Goal: Task Accomplishment & Management: Manage account settings

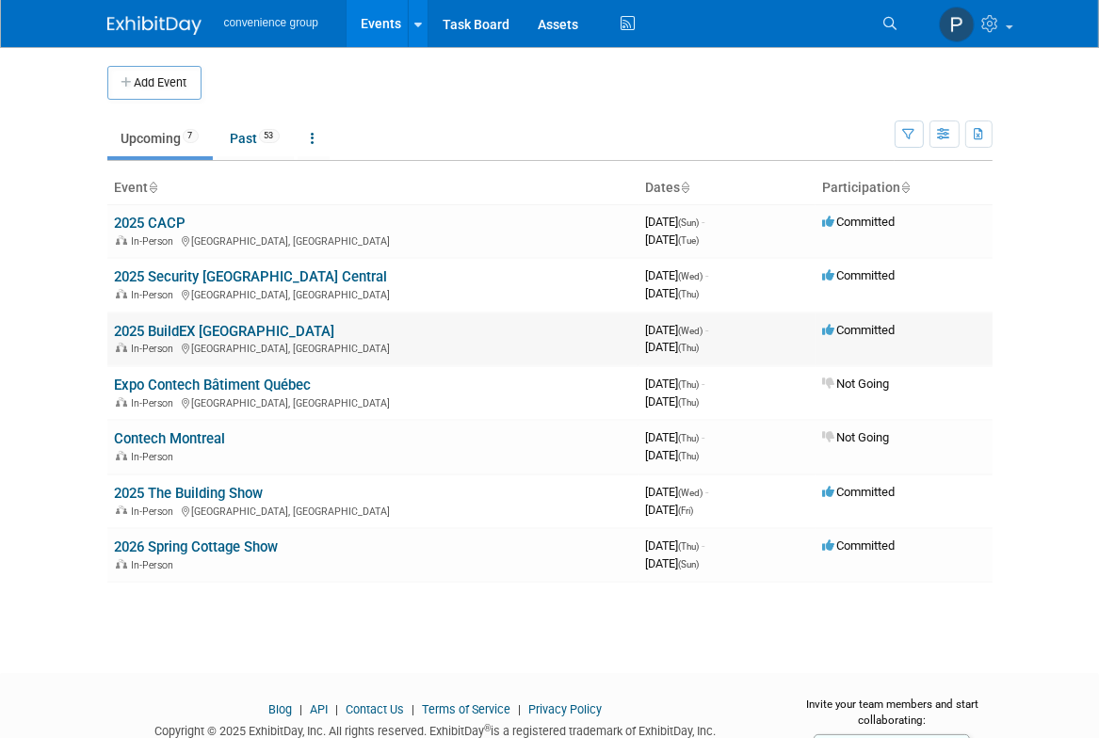
click at [207, 331] on link "2025 BuildEX [GEOGRAPHIC_DATA]" at bounding box center [225, 331] width 220 height 17
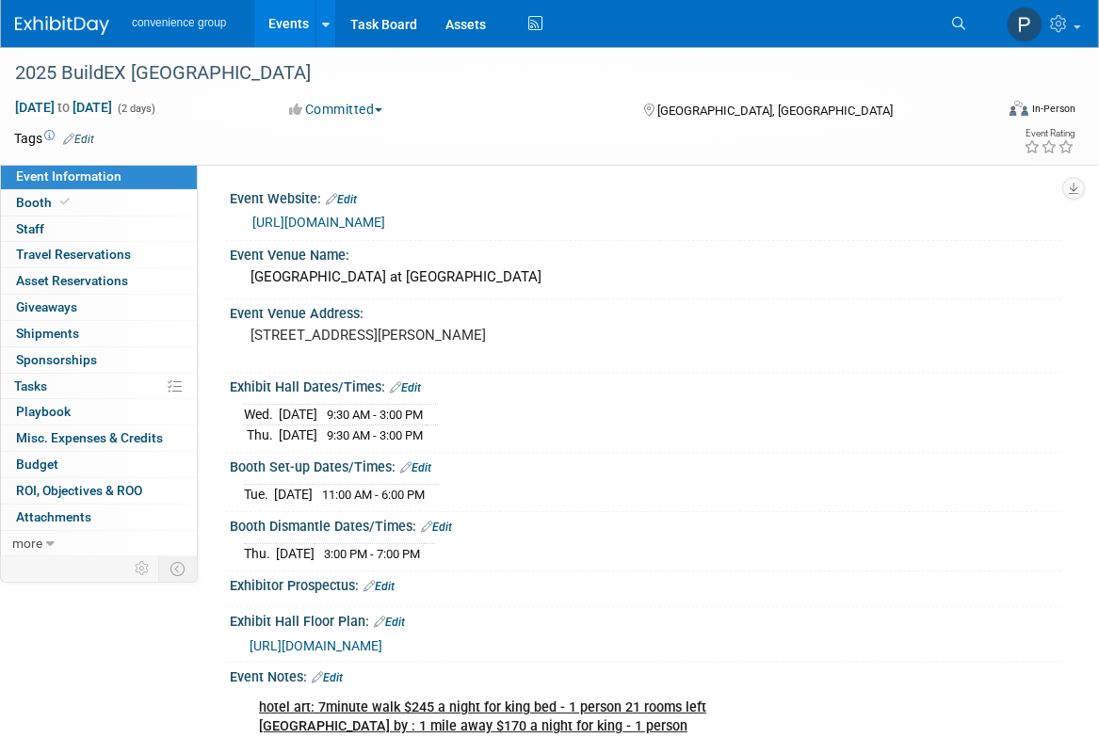
click at [90, 643] on div "Event Information Event Info Booth Booth 0 Staff 0 Staff 0 Travel Reservations …" at bounding box center [549, 703] width 1099 height 1312
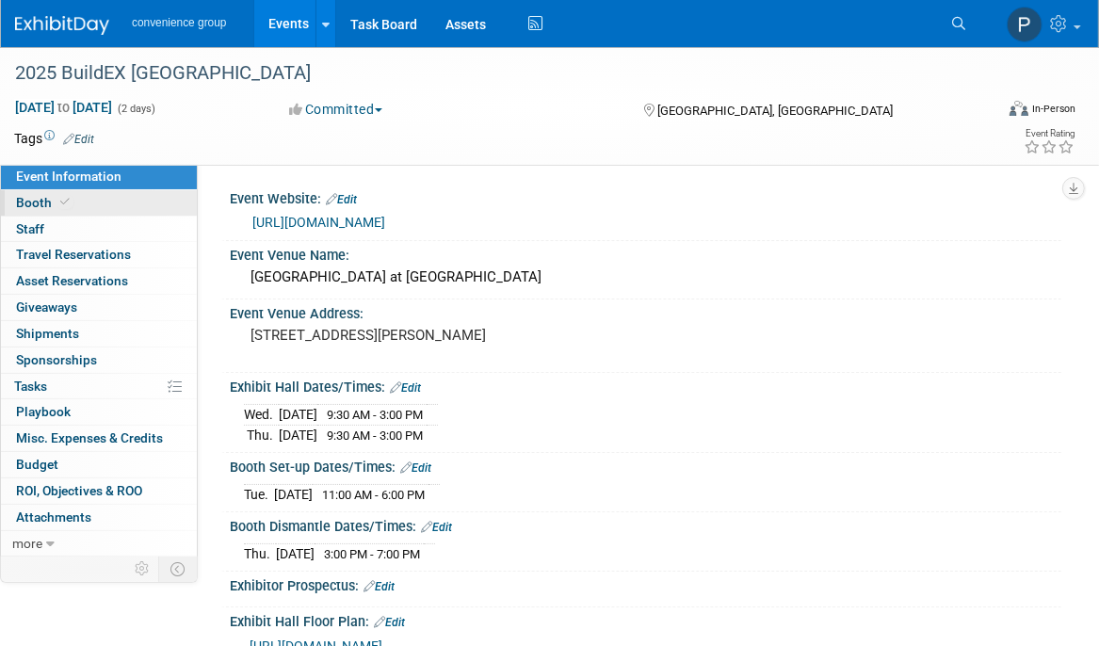
click at [20, 210] on span "Booth" at bounding box center [44, 202] width 57 height 15
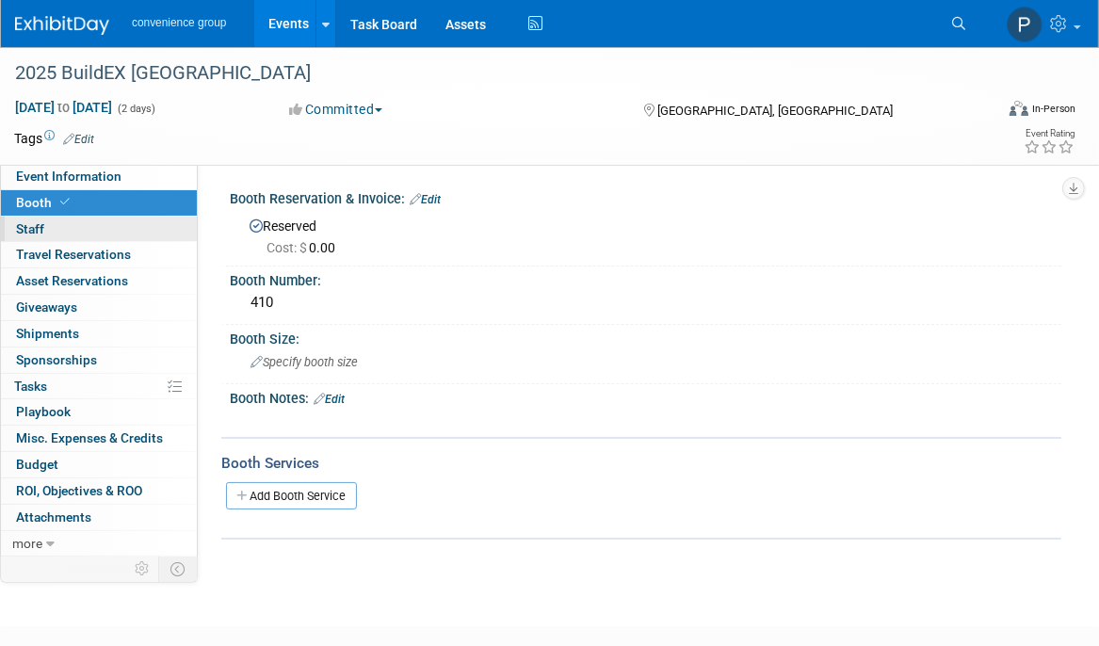
click at [30, 228] on span "Staff 0" at bounding box center [30, 228] width 28 height 15
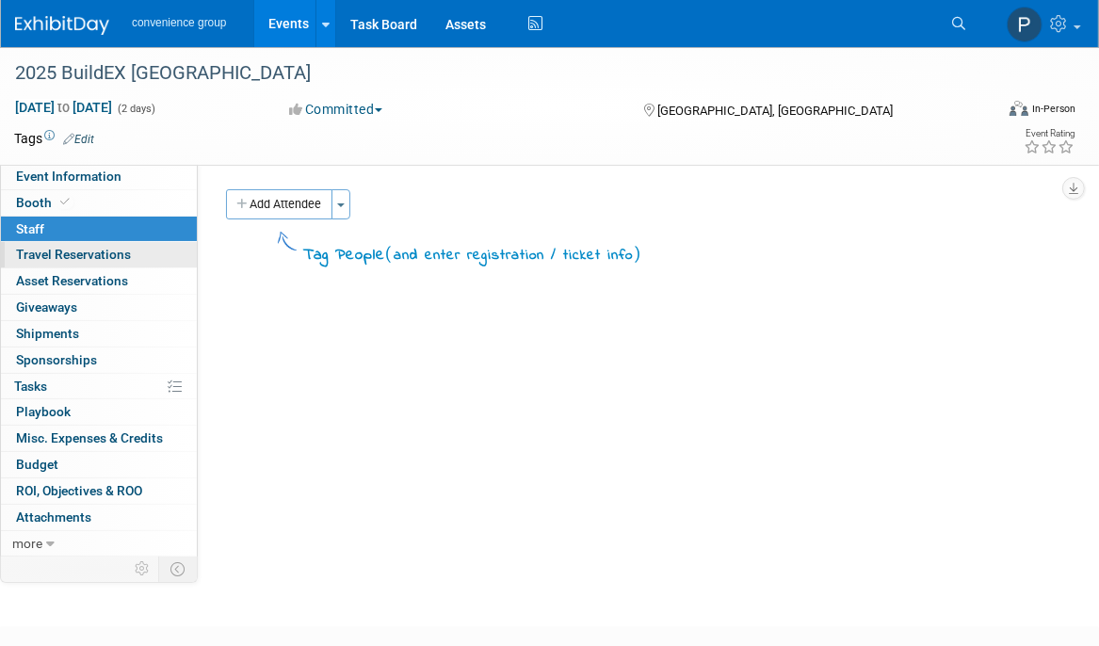
click at [79, 256] on span "Travel Reservations 0" at bounding box center [73, 254] width 115 height 15
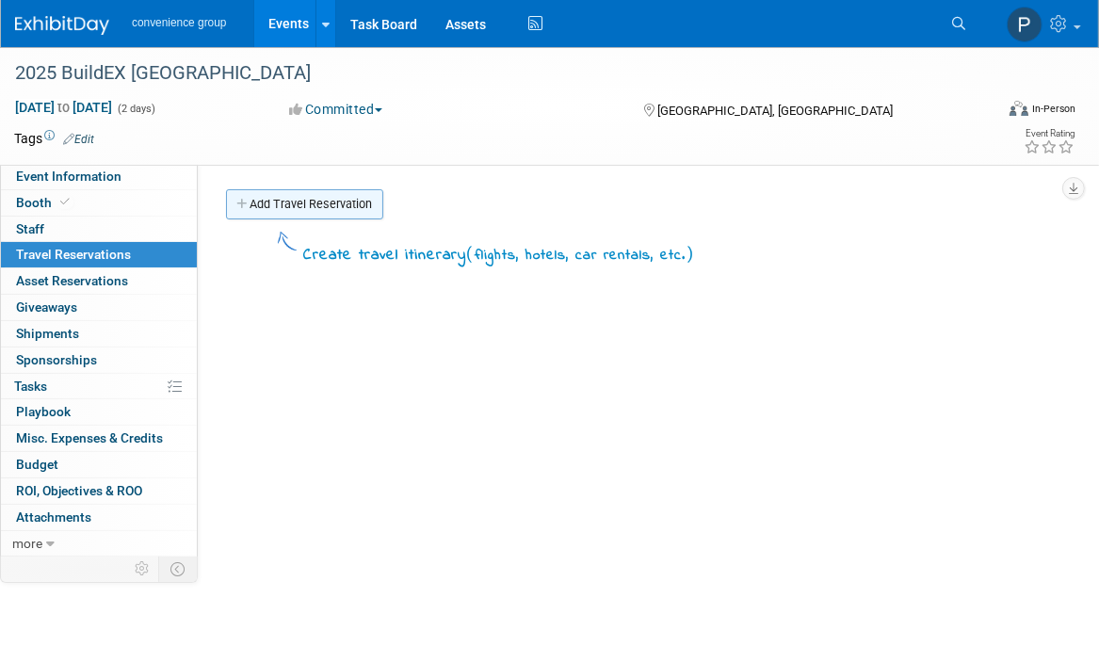
click at [291, 203] on link "Add Travel Reservation" at bounding box center [304, 204] width 157 height 30
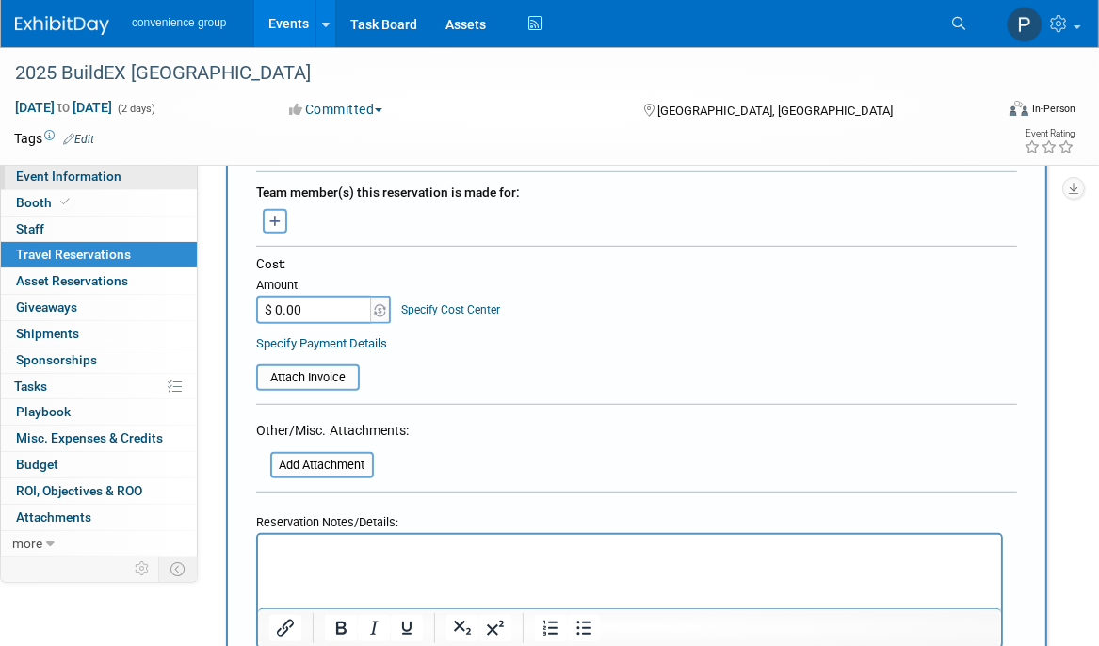
scroll to position [848, 0]
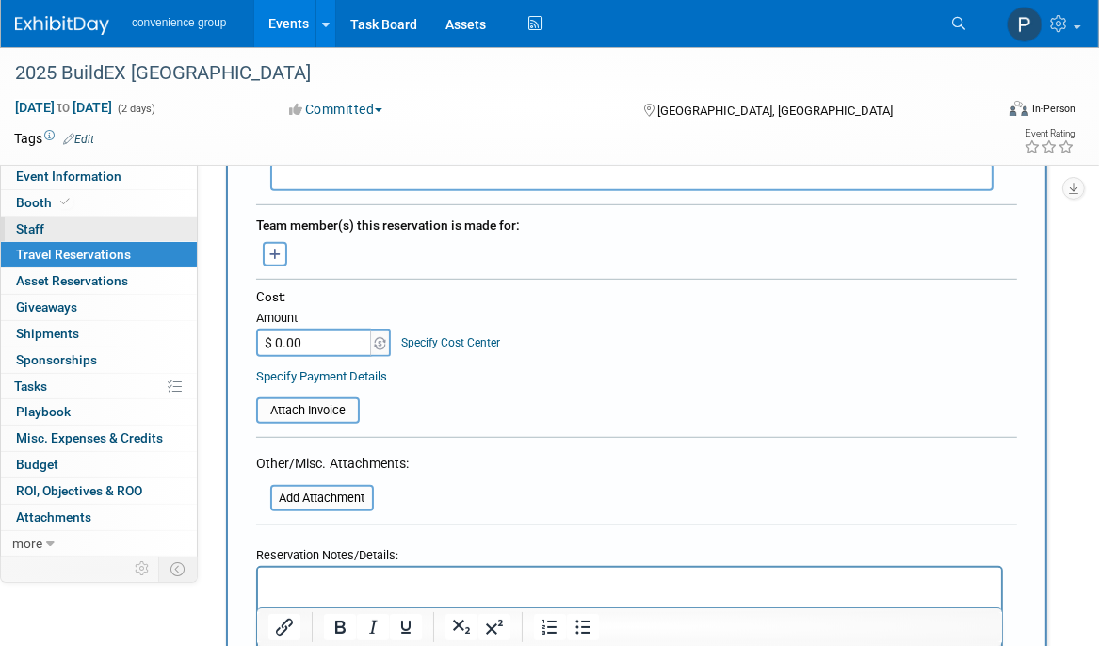
click at [34, 229] on span "Staff 0" at bounding box center [30, 228] width 28 height 15
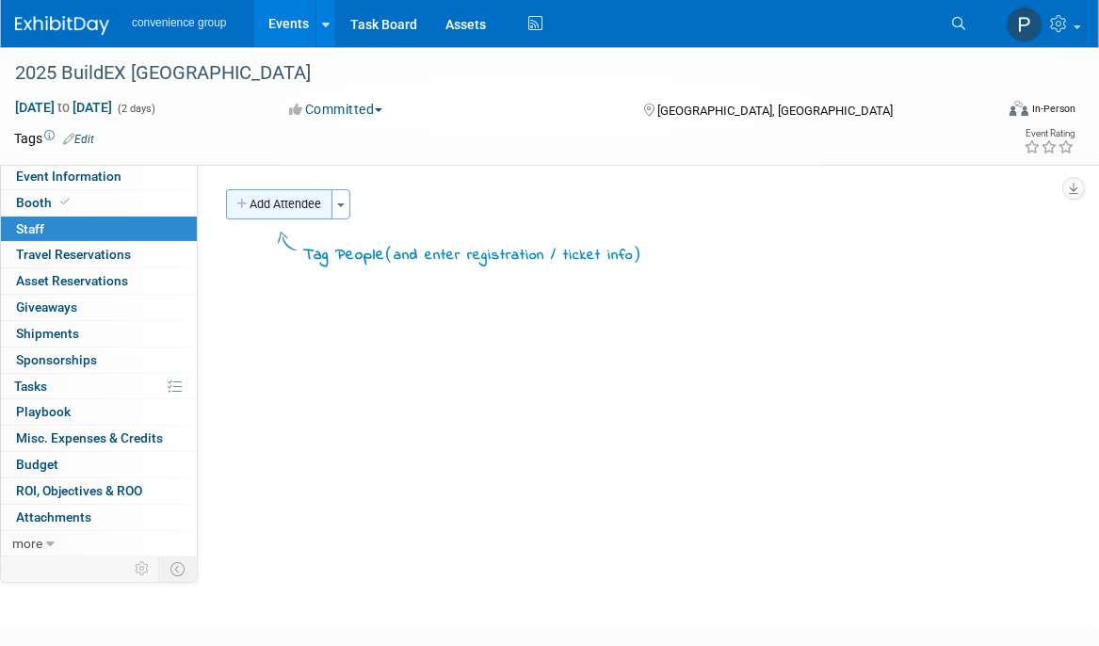
click at [283, 207] on button "Add Attendee" at bounding box center [279, 204] width 106 height 30
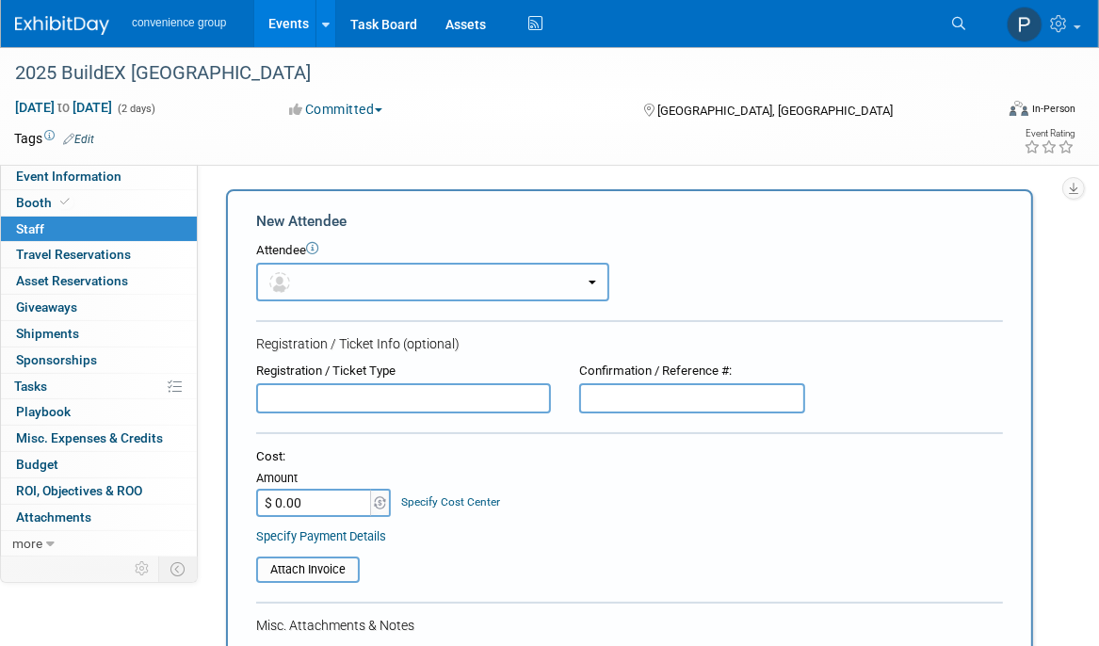
click at [294, 282] on span "button" at bounding box center [282, 281] width 27 height 15
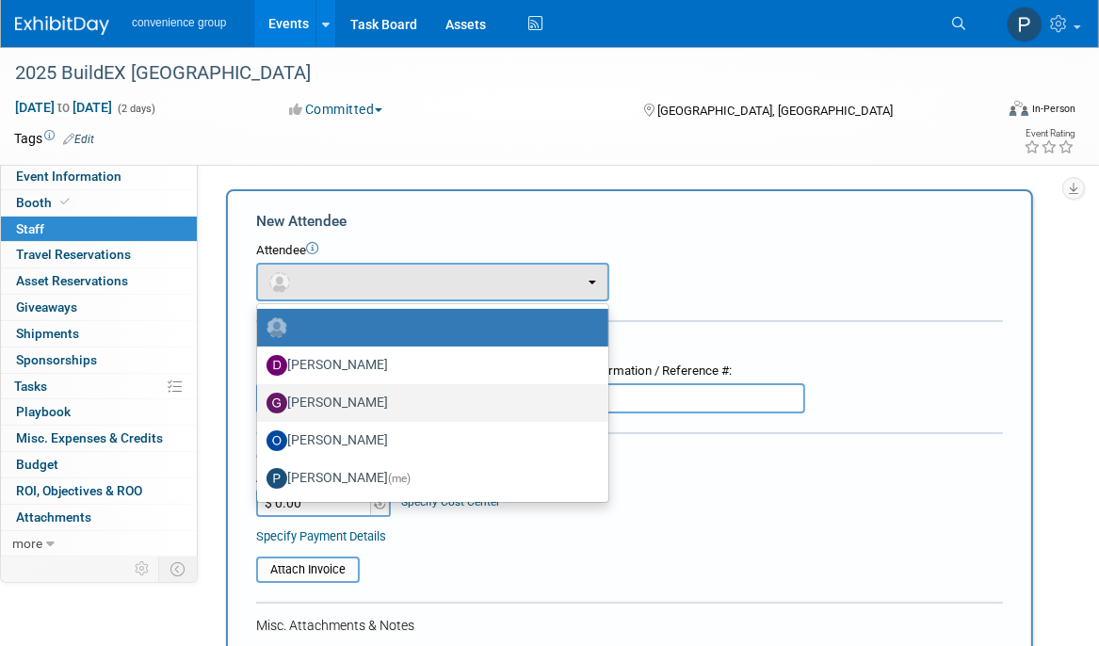
click at [332, 400] on label "Geoff Matheson" at bounding box center [428, 403] width 323 height 30
click at [260, 400] on input "Geoff Matheson" at bounding box center [254, 401] width 12 height 12
select select "80dc7973-c60b-45a4-91ad-ef45cd3a4a05"
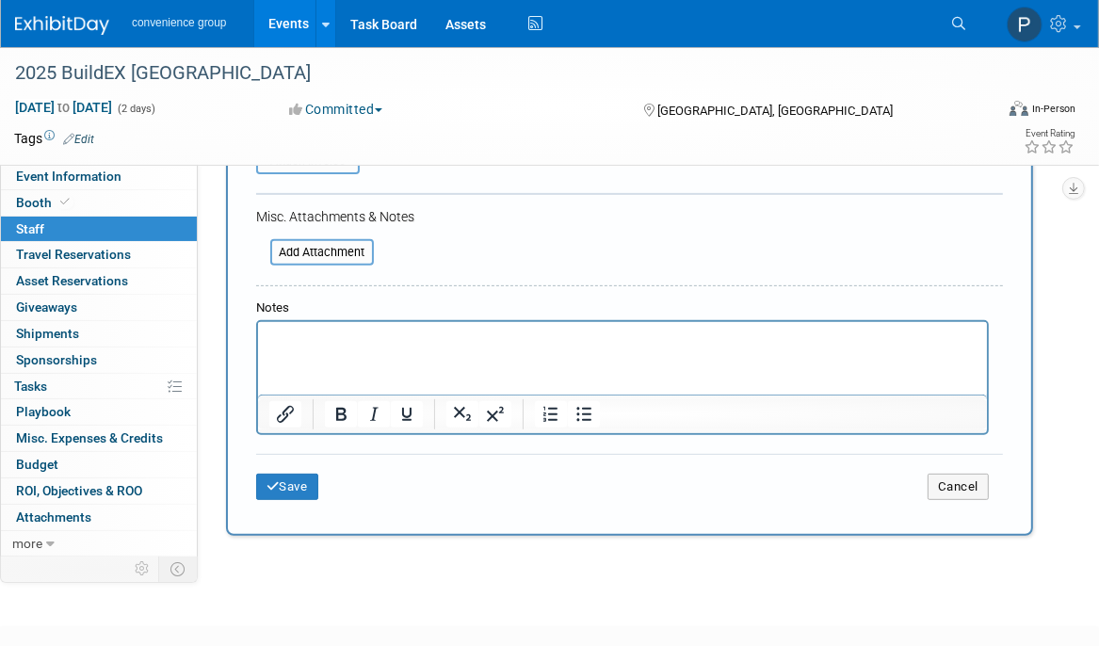
scroll to position [471, 0]
click at [290, 479] on button "Save" at bounding box center [287, 485] width 62 height 26
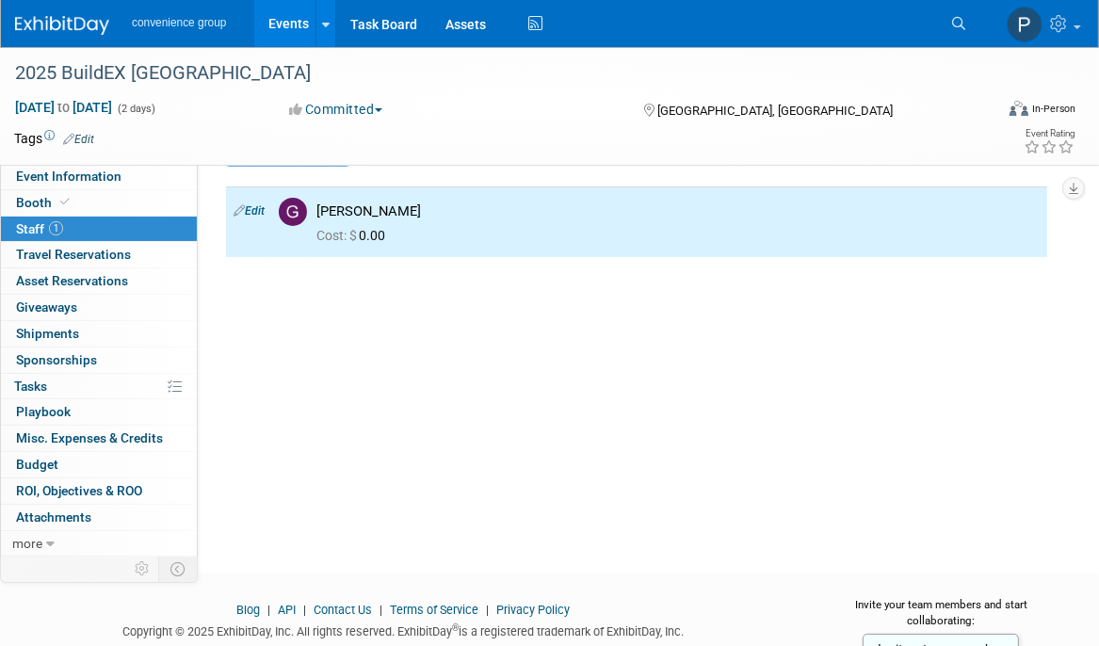
scroll to position [0, 0]
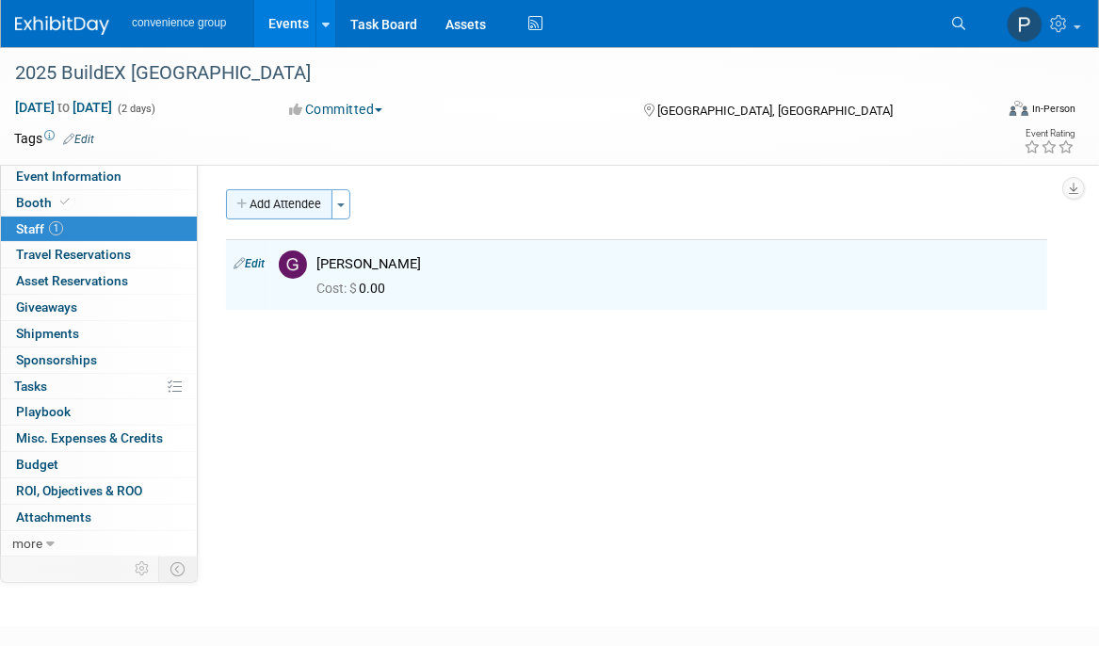
click at [268, 200] on button "Add Attendee" at bounding box center [279, 204] width 106 height 30
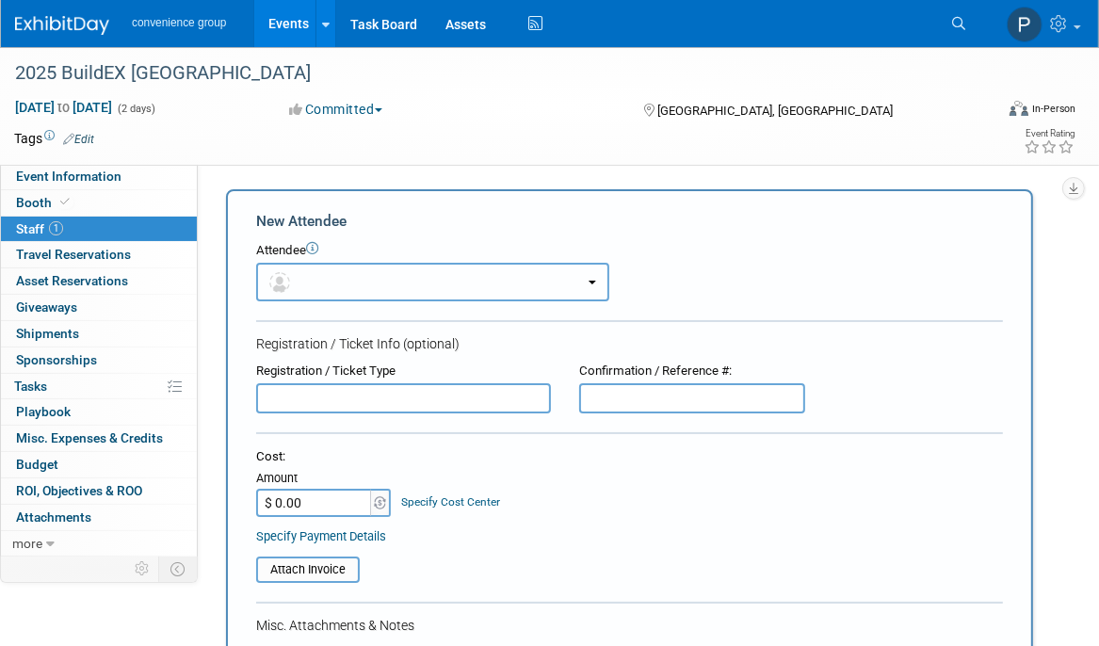
click at [351, 283] on button "button" at bounding box center [432, 282] width 353 height 39
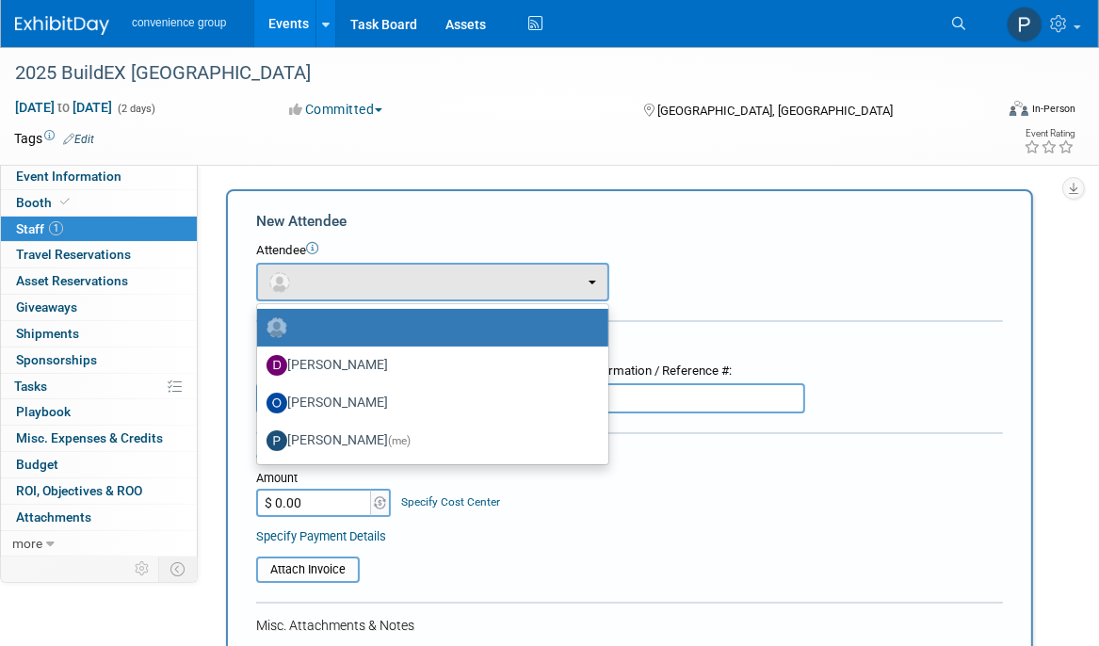
click at [471, 234] on form "New Attendee Attendee <img src="https://www.exhibitday.com/Images/Unassigned-Us…" at bounding box center [629, 556] width 747 height 691
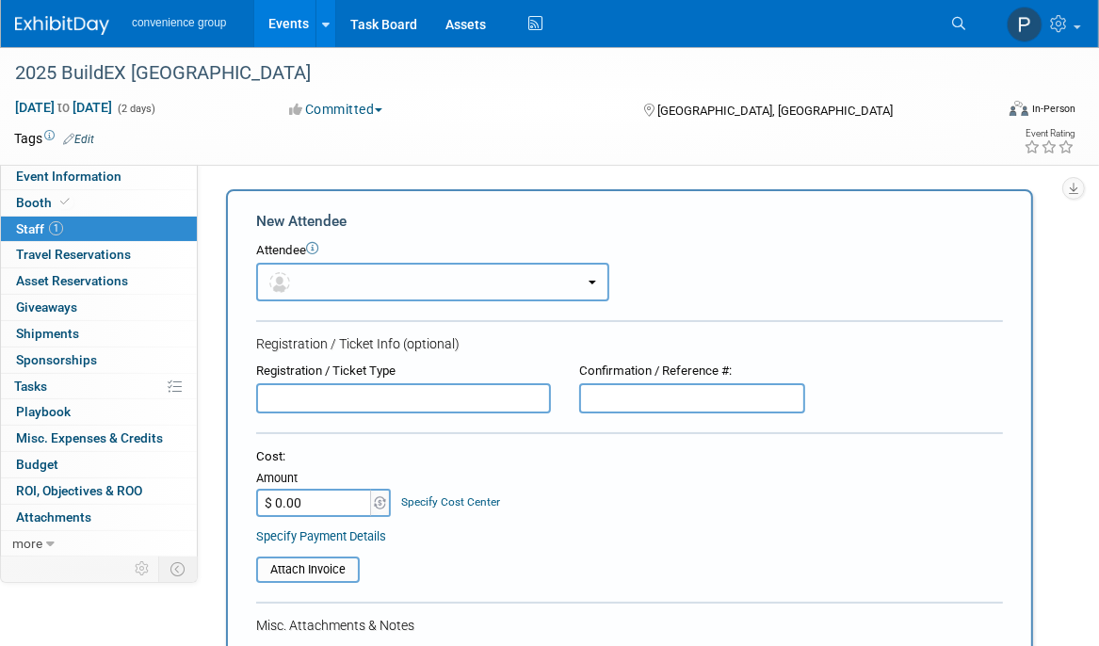
click at [477, 293] on button "button" at bounding box center [432, 282] width 353 height 39
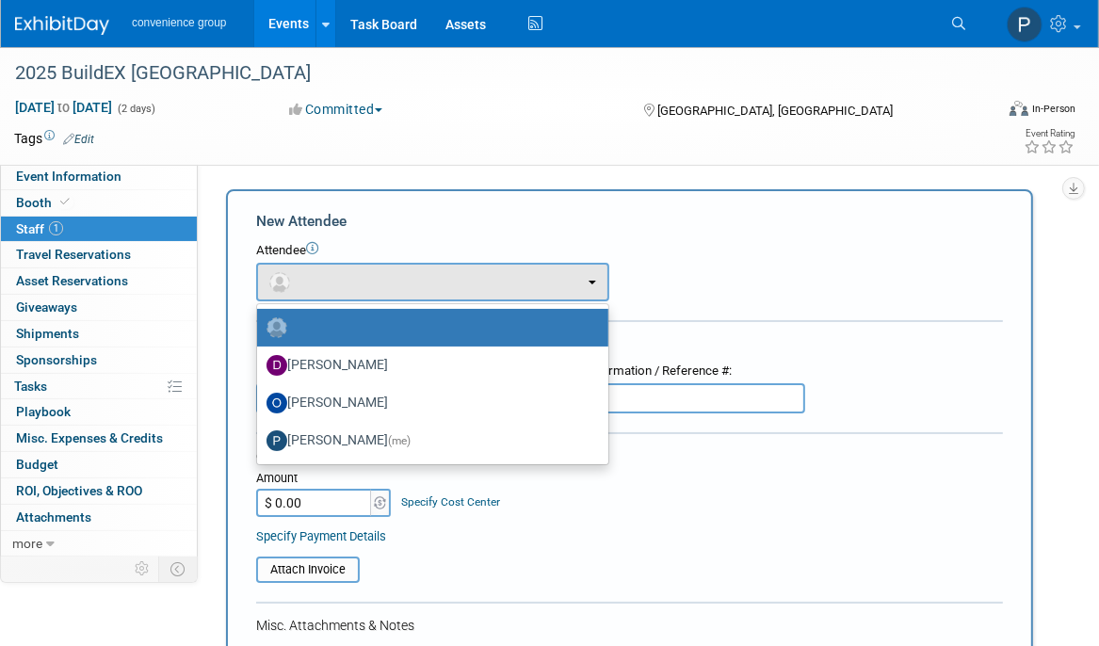
click at [762, 434] on form "New Attendee Attendee <img src="https://www.exhibitday.com/Images/Unassigned-Us…" at bounding box center [629, 556] width 747 height 691
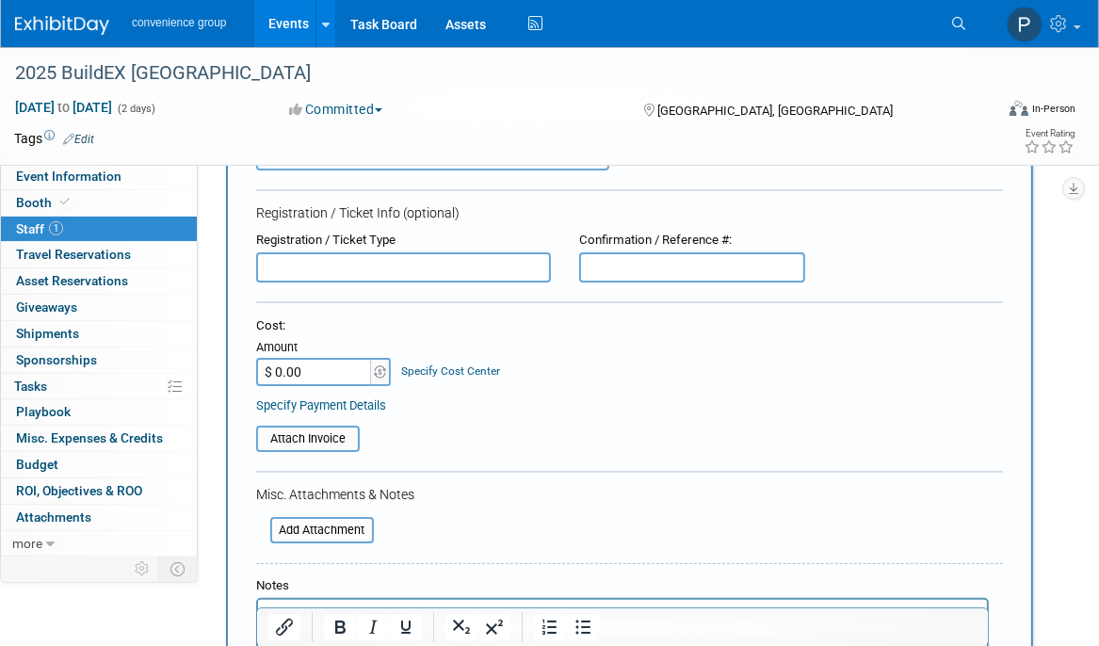
scroll to position [283, 0]
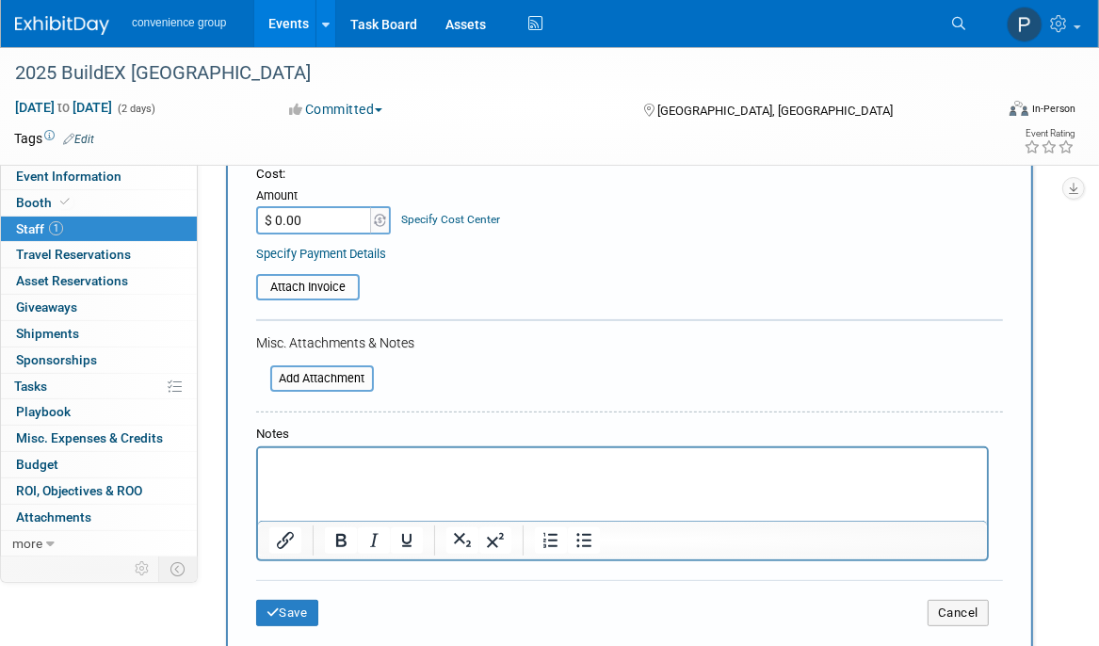
click at [425, 475] on html at bounding box center [621, 461] width 729 height 26
click at [308, 619] on button "Save" at bounding box center [287, 613] width 62 height 26
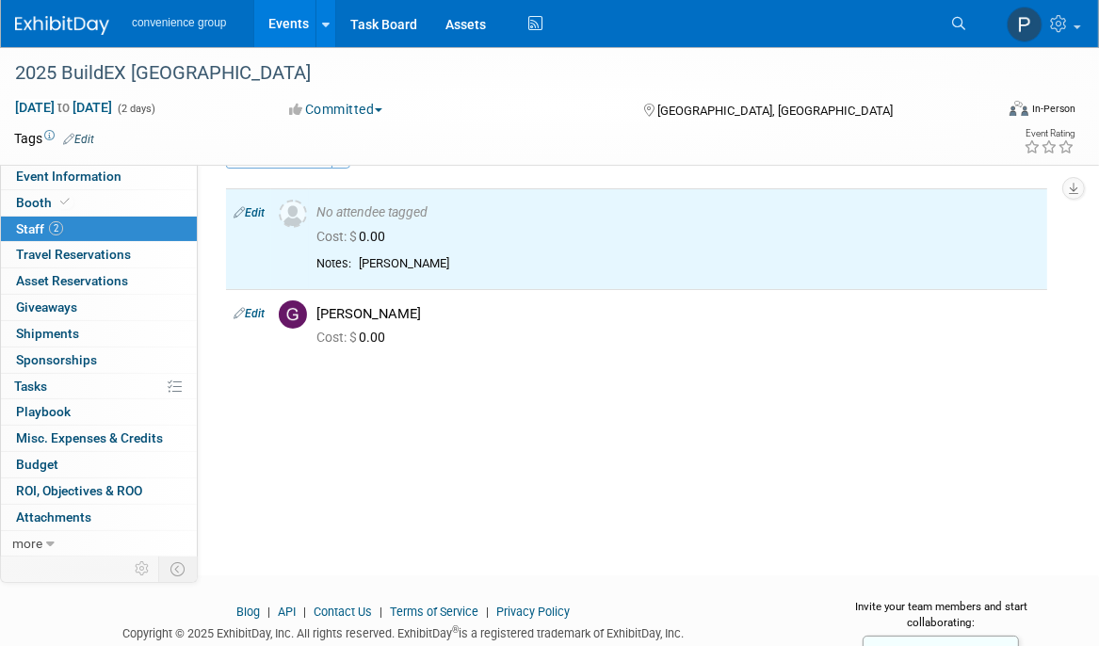
scroll to position [0, 0]
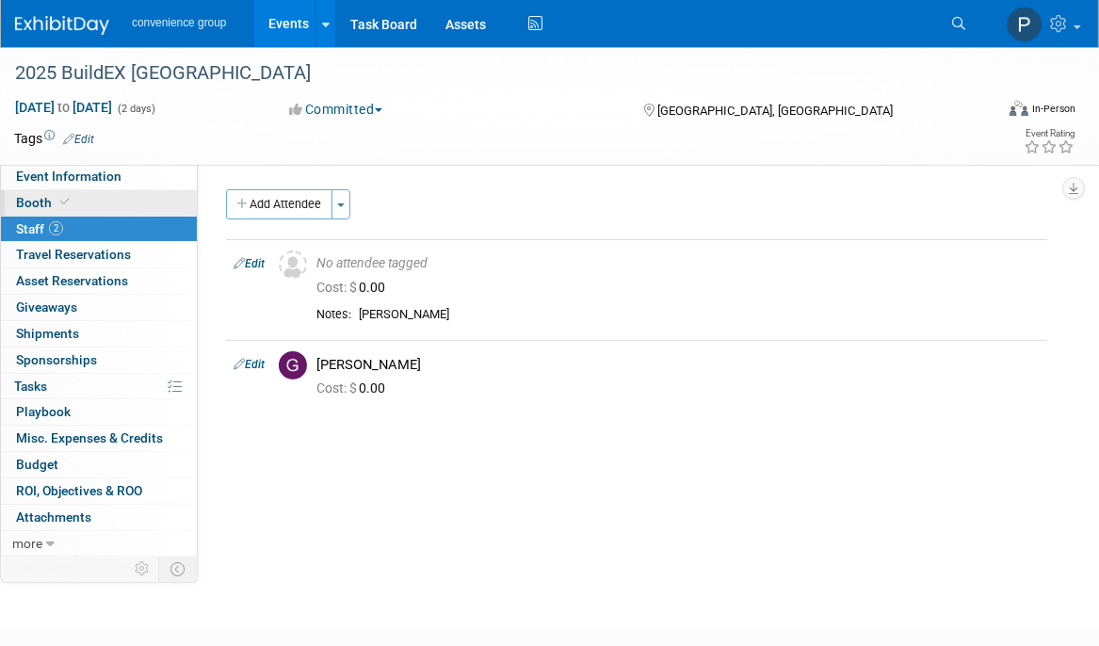
click at [65, 195] on span at bounding box center [65, 202] width 17 height 14
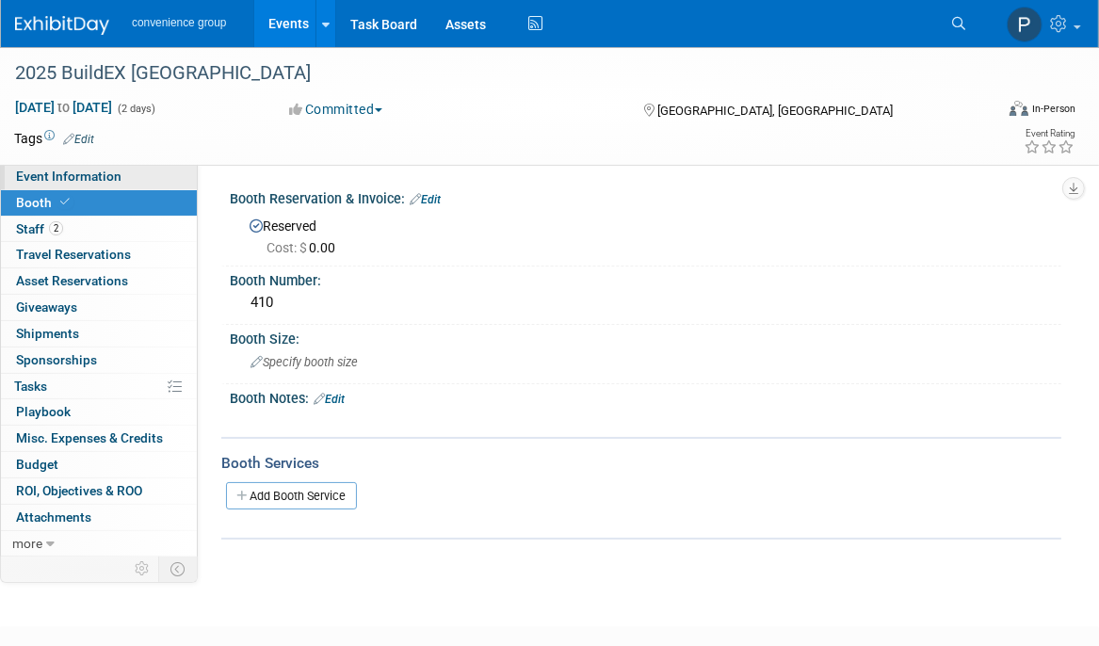
click at [58, 180] on span "Event Information" at bounding box center [68, 176] width 105 height 15
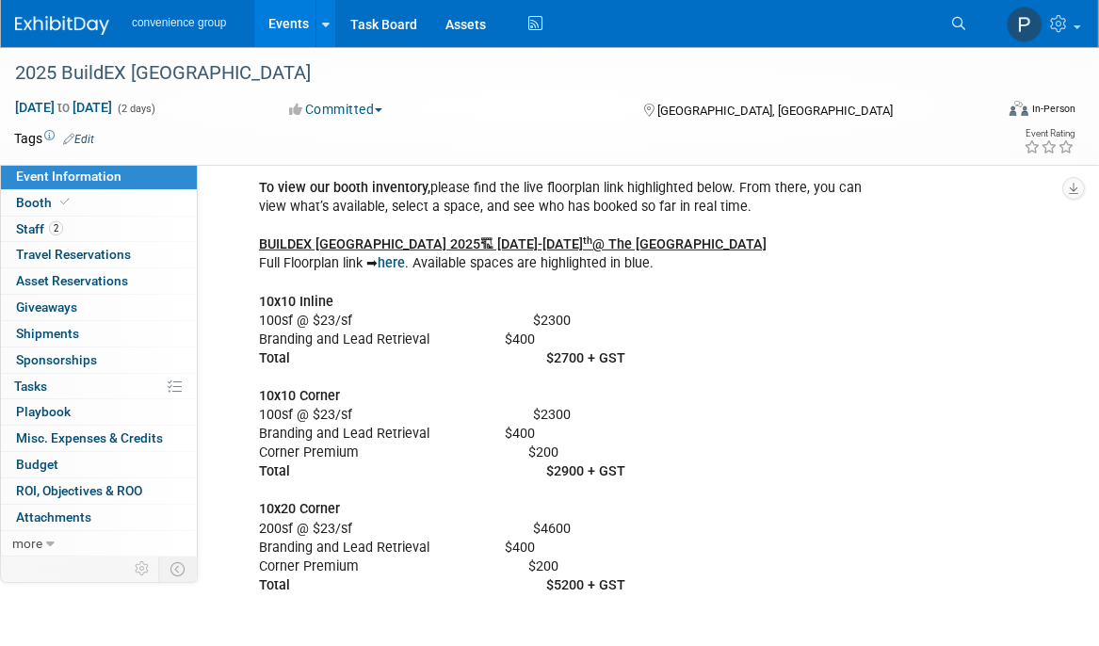
scroll to position [753, 0]
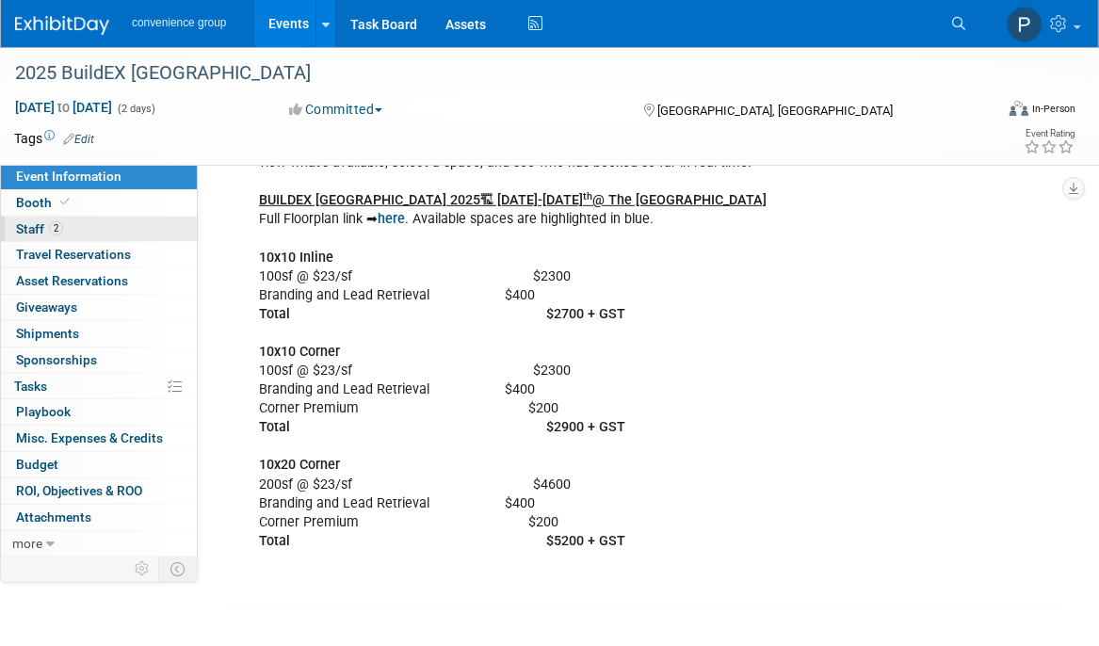
click at [89, 229] on link "2 Staff 2" at bounding box center [99, 229] width 196 height 25
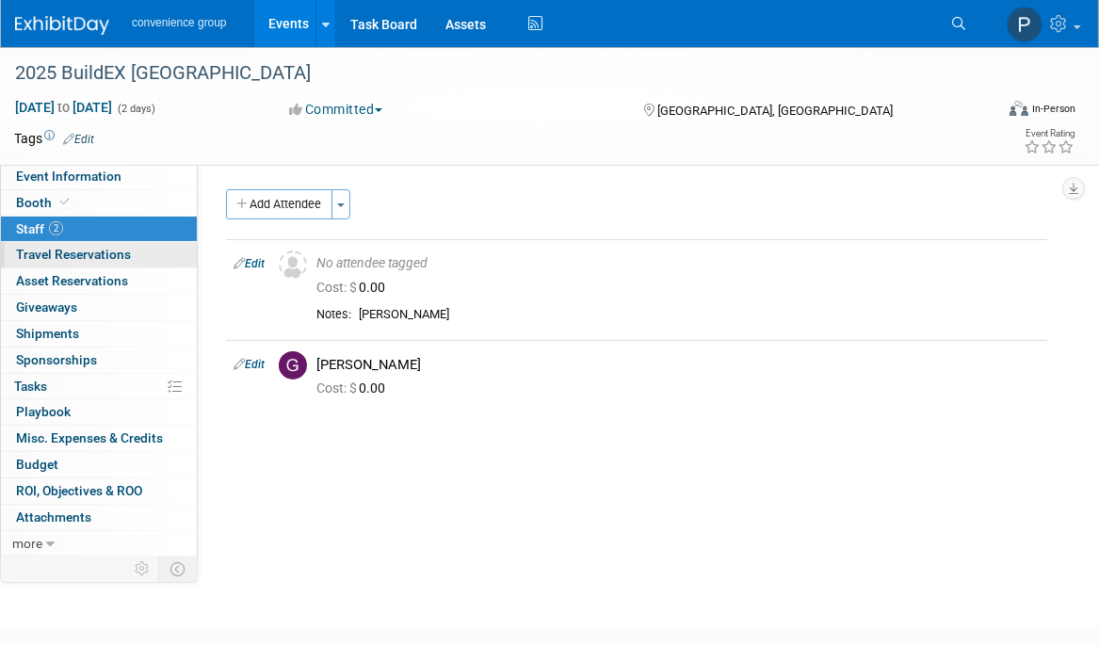
click at [49, 255] on span "Travel Reservations 0" at bounding box center [73, 254] width 115 height 15
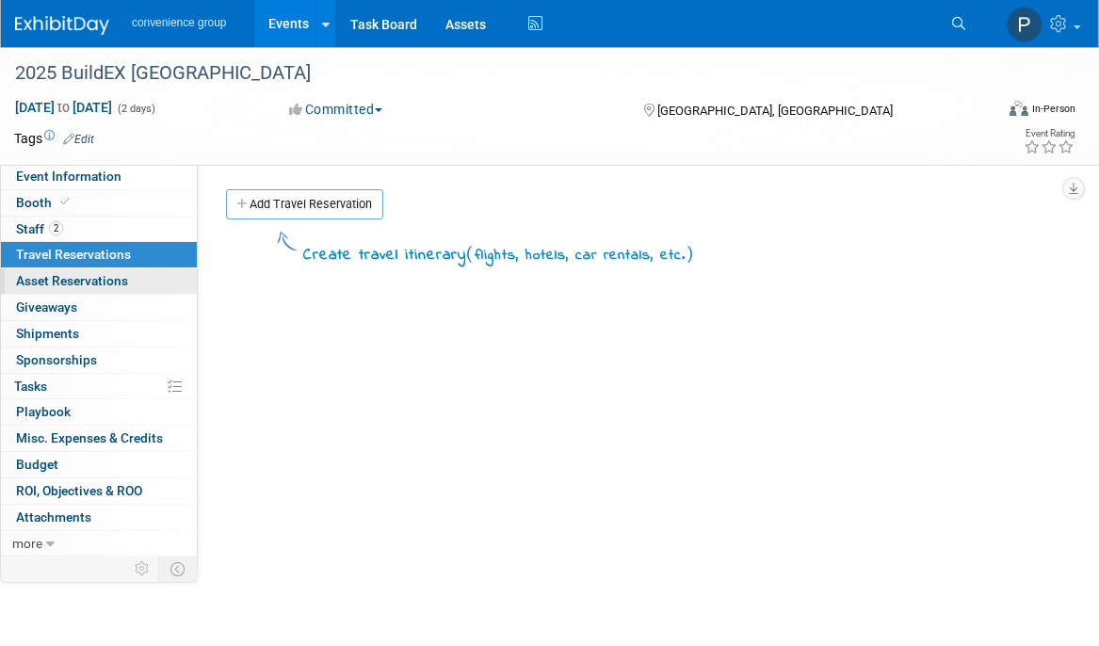
click at [69, 276] on span "Asset Reservations 0" at bounding box center [72, 280] width 112 height 15
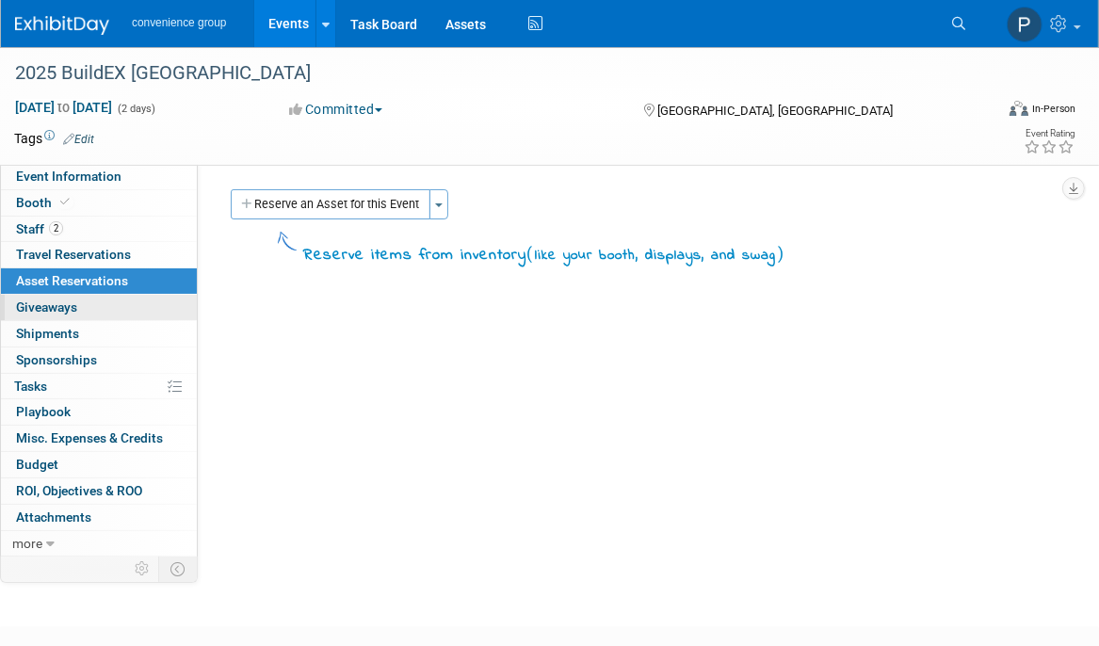
click at [68, 306] on span "Giveaways 0" at bounding box center [46, 307] width 61 height 15
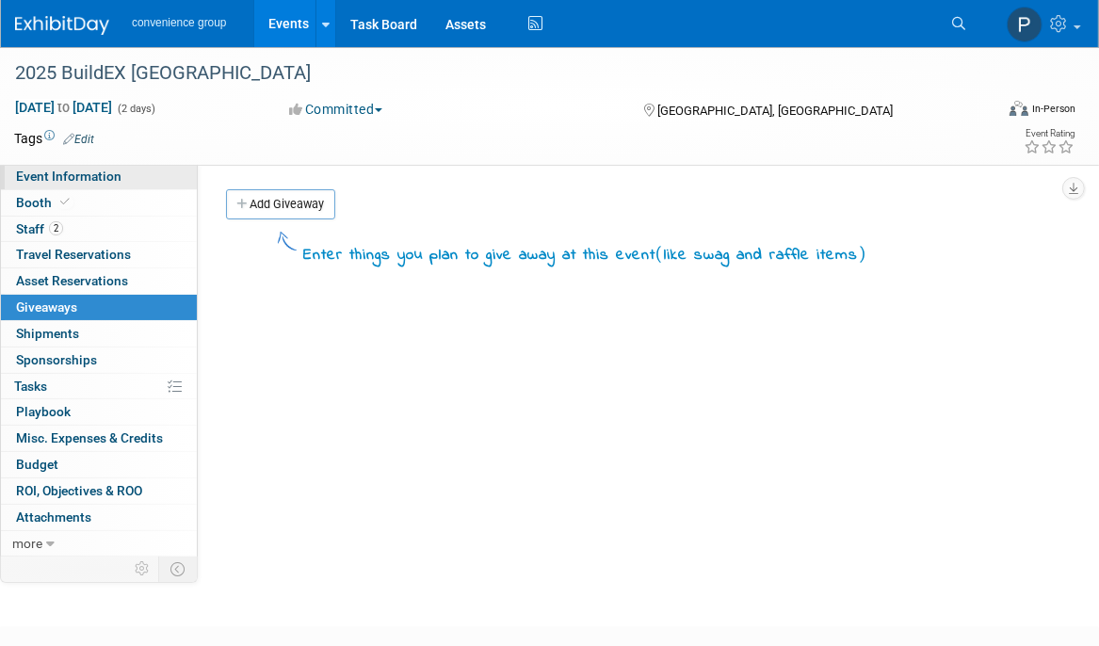
click at [58, 172] on span "Event Information" at bounding box center [68, 176] width 105 height 15
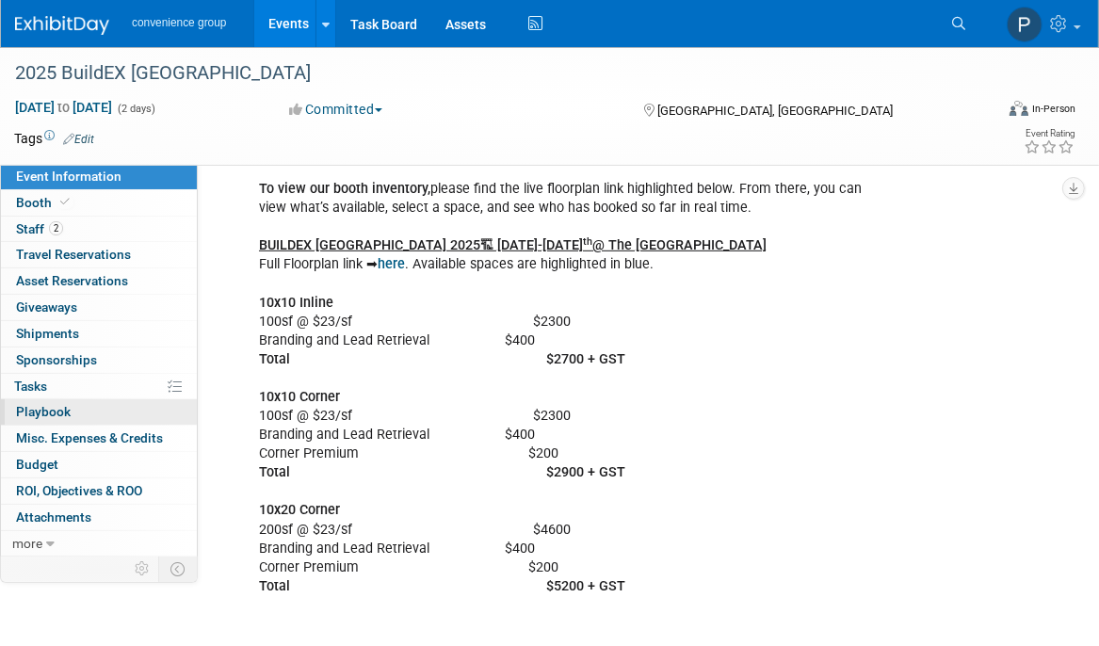
scroll to position [753, 0]
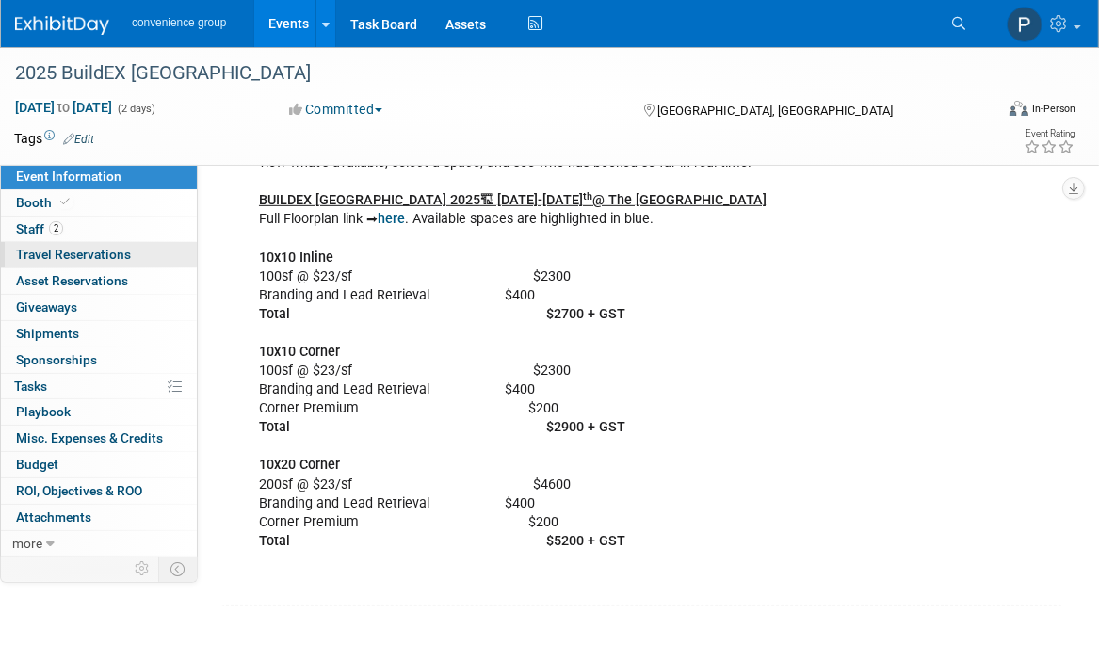
click at [49, 257] on span "Travel Reservations 0" at bounding box center [73, 254] width 115 height 15
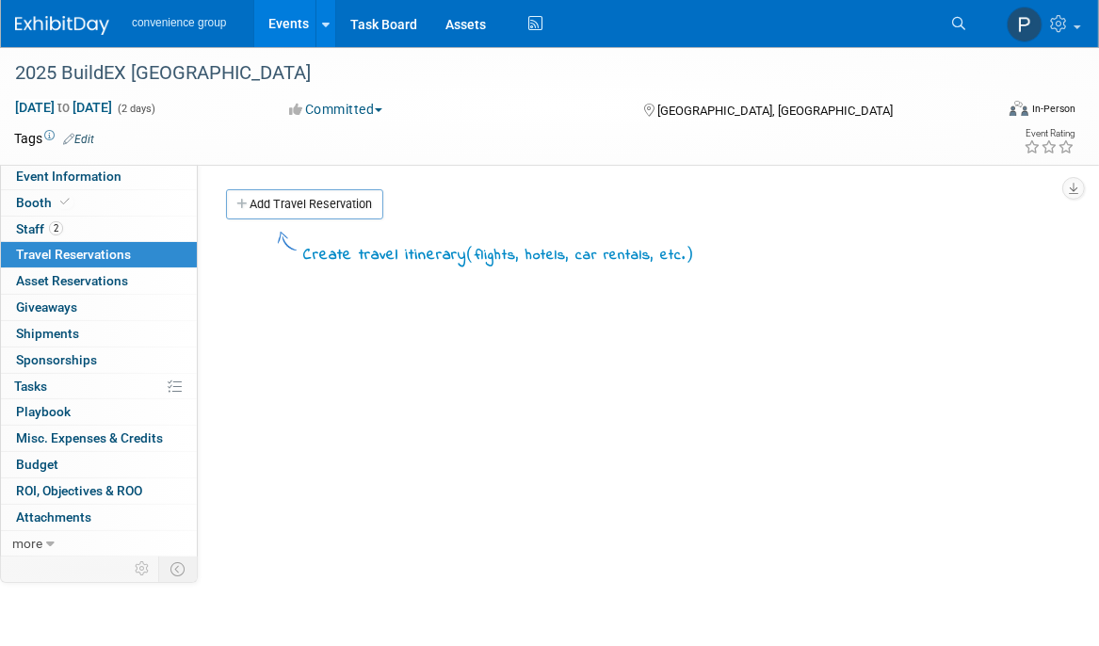
drag, startPoint x: 519, startPoint y: 391, endPoint x: 487, endPoint y: 383, distance: 32.9
click at [517, 391] on div "Create travel itinerary ( flights, hotels, car rentals, etc. )" at bounding box center [636, 510] width 821 height 565
click at [330, 208] on link "Add Travel Reservation" at bounding box center [304, 204] width 157 height 30
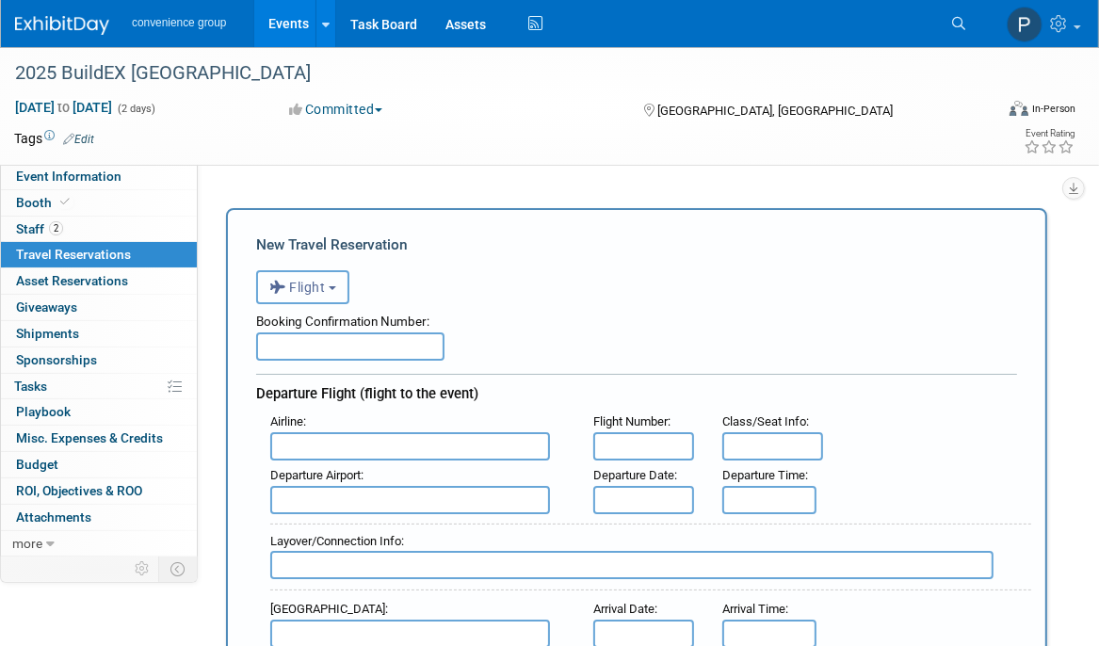
click at [332, 289] on b "button" at bounding box center [333, 288] width 8 height 4
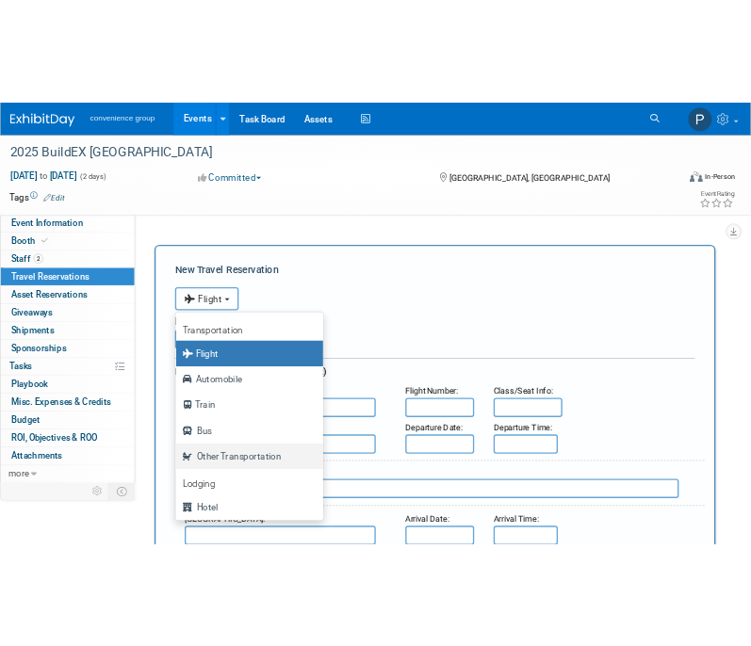
scroll to position [79, 0]
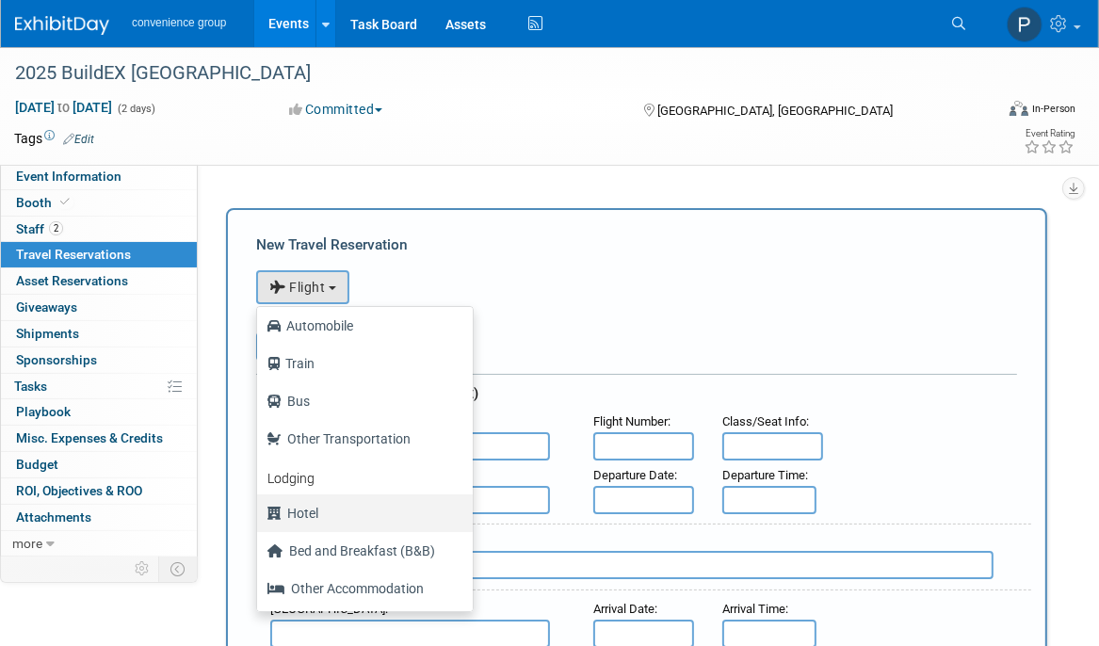
click at [299, 506] on label "Hotel" at bounding box center [360, 513] width 187 height 30
click at [260, 506] on input "Hotel" at bounding box center [254, 511] width 12 height 12
select select "6"
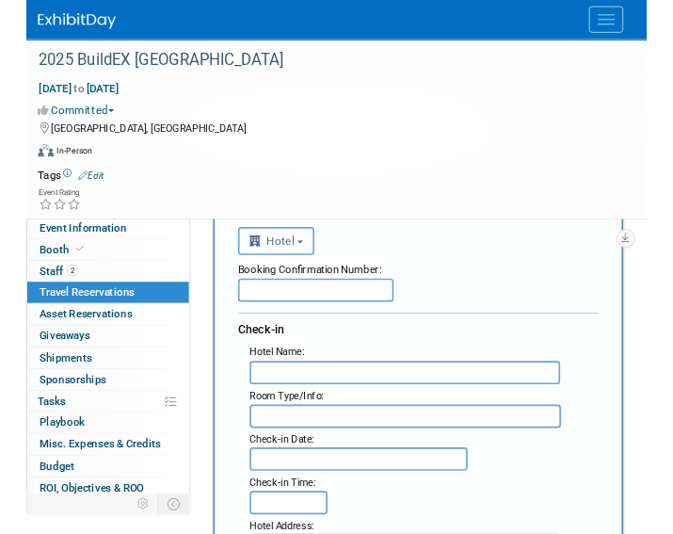
scroll to position [188, 0]
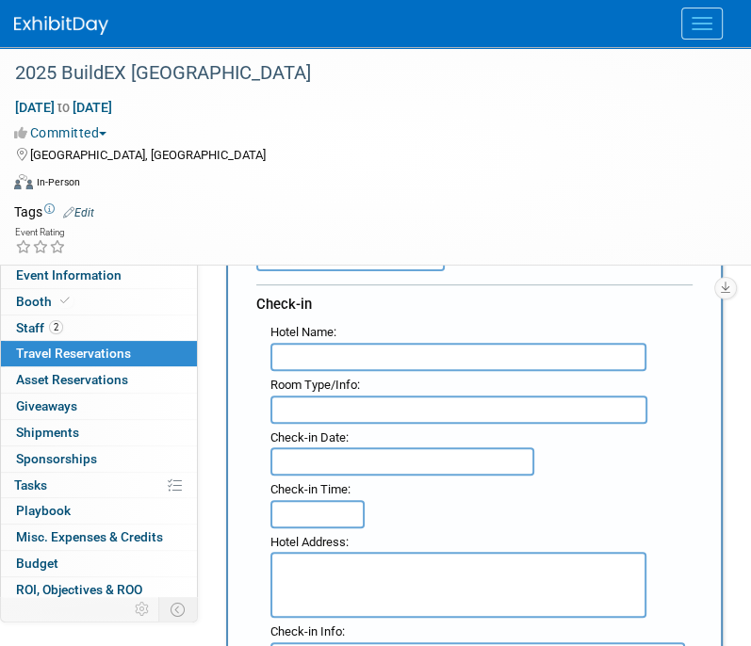
click at [377, 356] on input "text" at bounding box center [458, 357] width 376 height 28
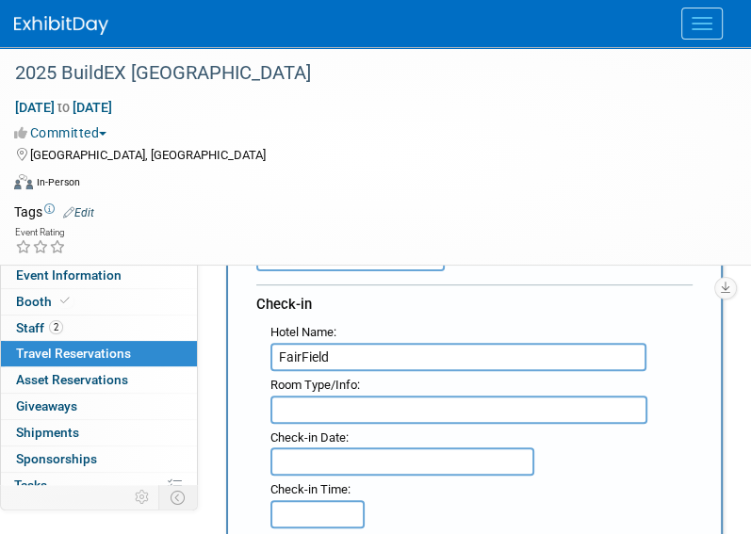
type input "FairField"
click at [307, 408] on input "text" at bounding box center [458, 410] width 377 height 28
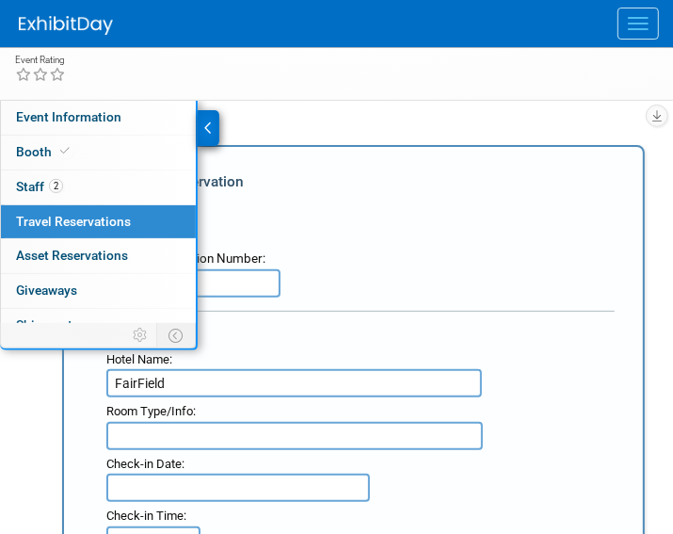
click at [188, 432] on input "text" at bounding box center [294, 436] width 377 height 28
click at [181, 432] on input "text" at bounding box center [294, 436] width 377 height 28
type input "G"
type input "2 Queen Guest Room"
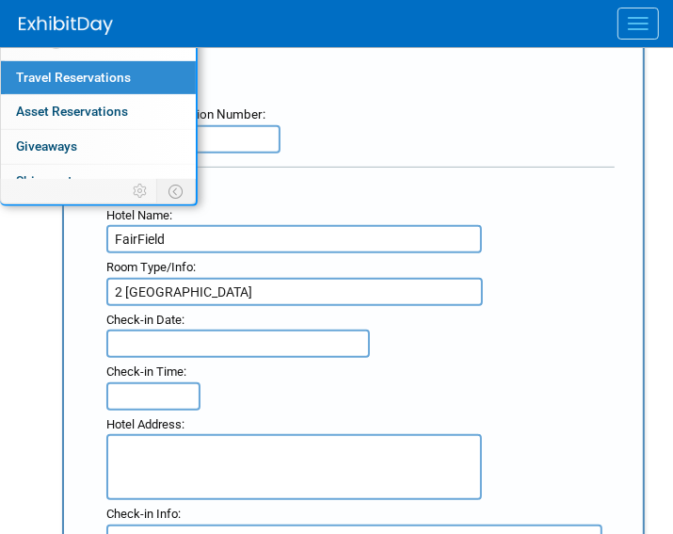
scroll to position [377, 0]
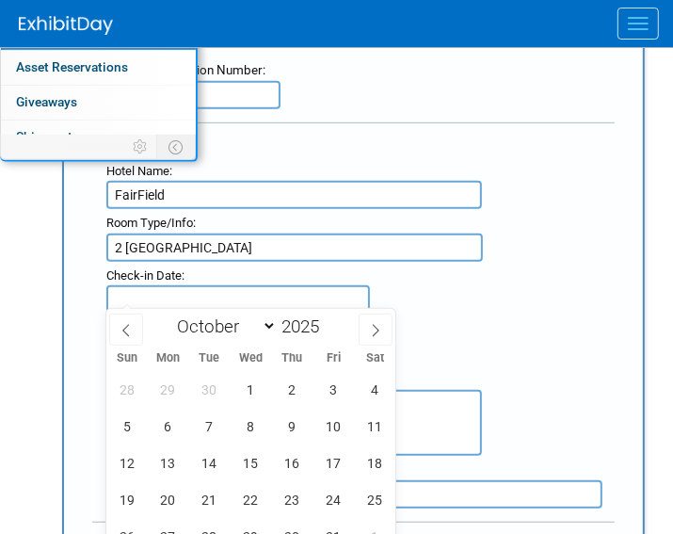
click at [290, 296] on input "text" at bounding box center [238, 299] width 264 height 28
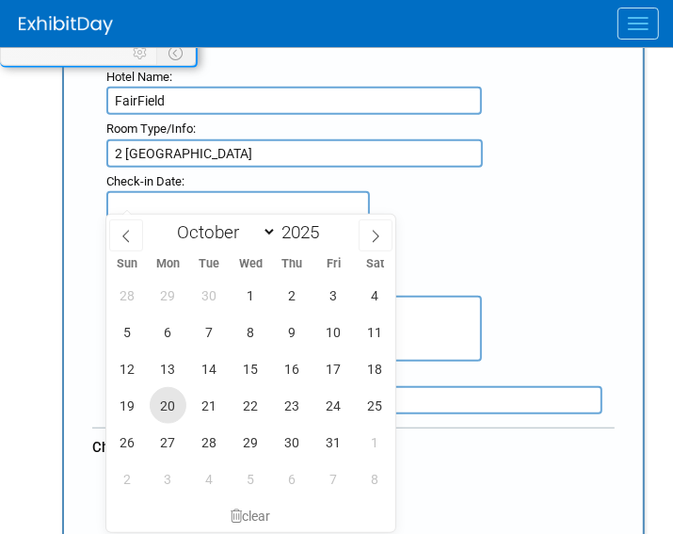
click at [172, 402] on span "20" at bounding box center [168, 405] width 37 height 37
type input "Oct 20, 2025"
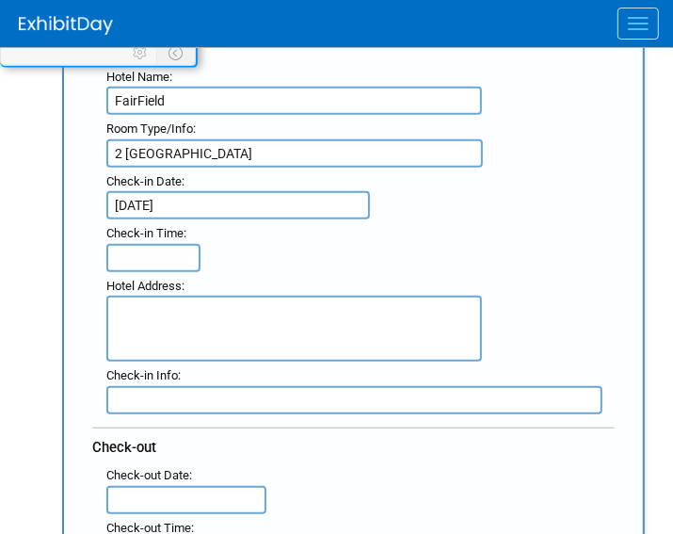
type input "3:00 PM"
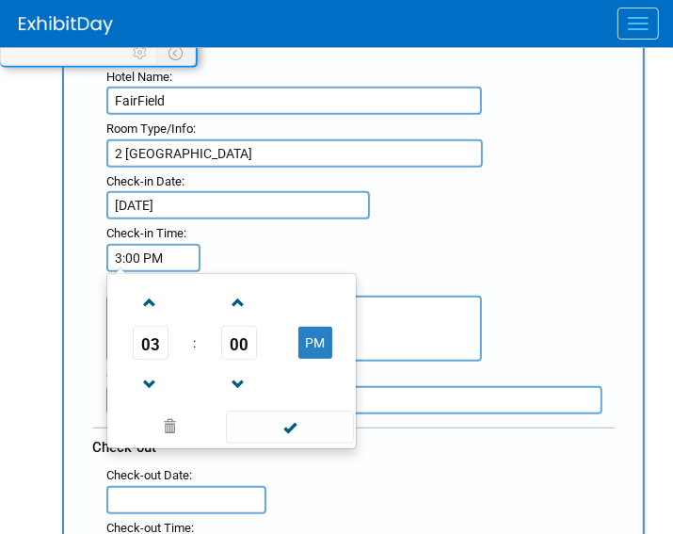
click at [173, 255] on input "3:00 PM" at bounding box center [153, 258] width 94 height 28
click at [245, 236] on div ": Check-in Date : Oct 20, 2025 Check-in Time : 3:00 PM 03 : 00 PM 12 01 02 03 0…" at bounding box center [360, 220] width 537 height 105
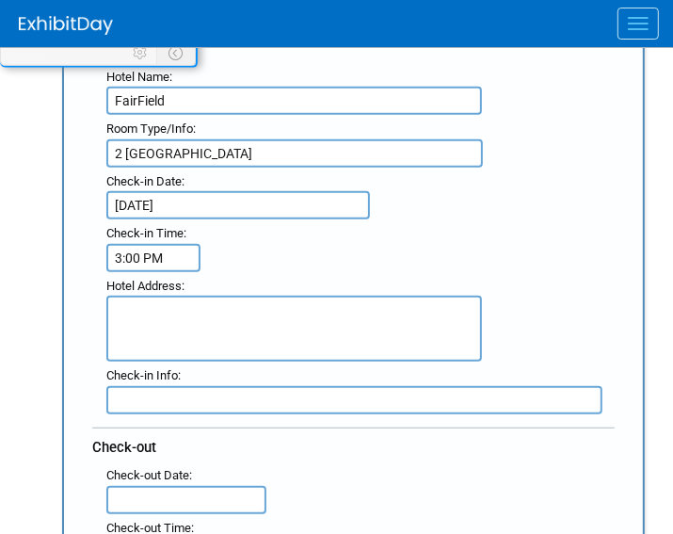
click at [188, 310] on textarea at bounding box center [294, 329] width 376 height 66
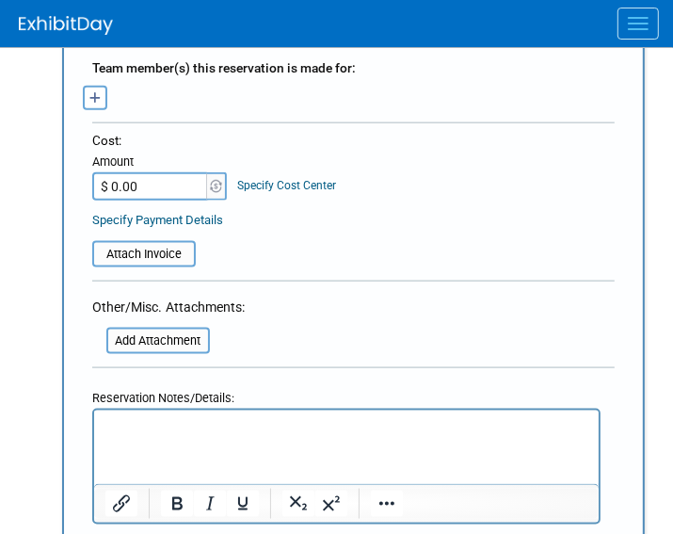
scroll to position [1130, 0]
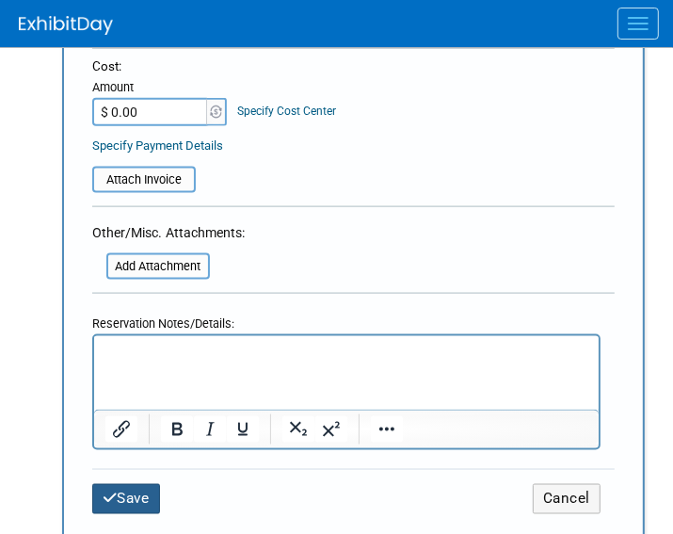
type textarea "239 12th Avenue SW, Calgary, Alberta T2R 1H7 Canada"
click at [139, 484] on button "Save" at bounding box center [126, 498] width 68 height 29
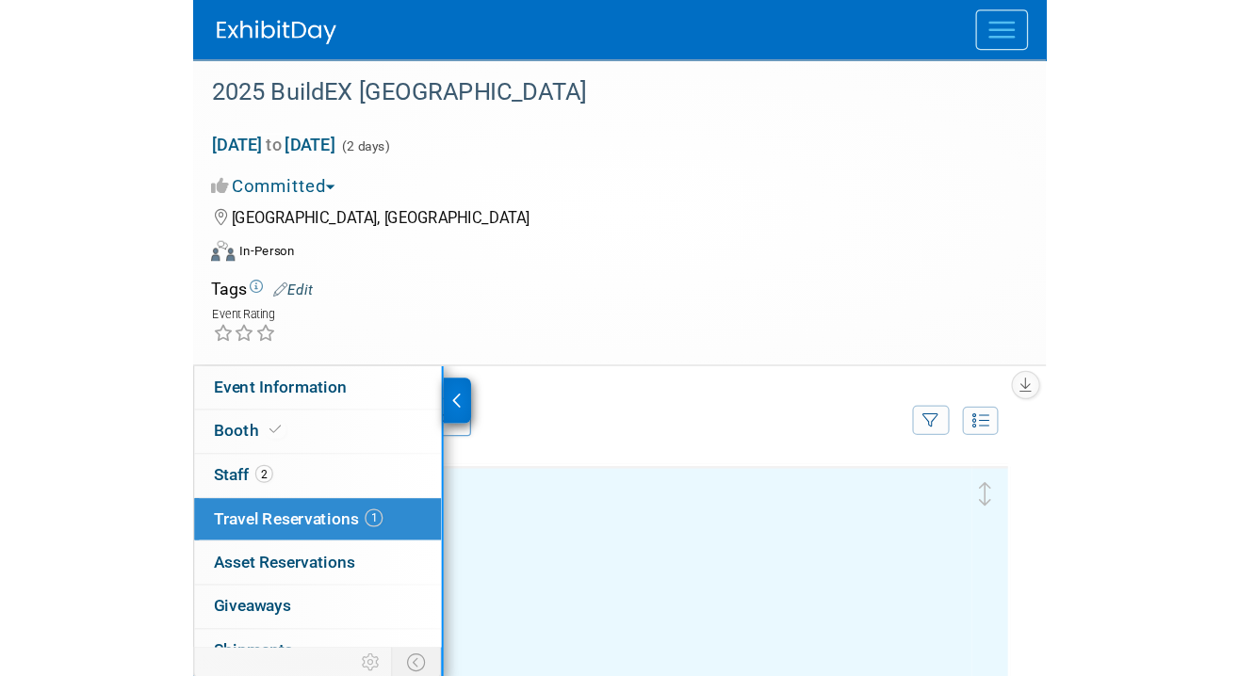
scroll to position [0, 0]
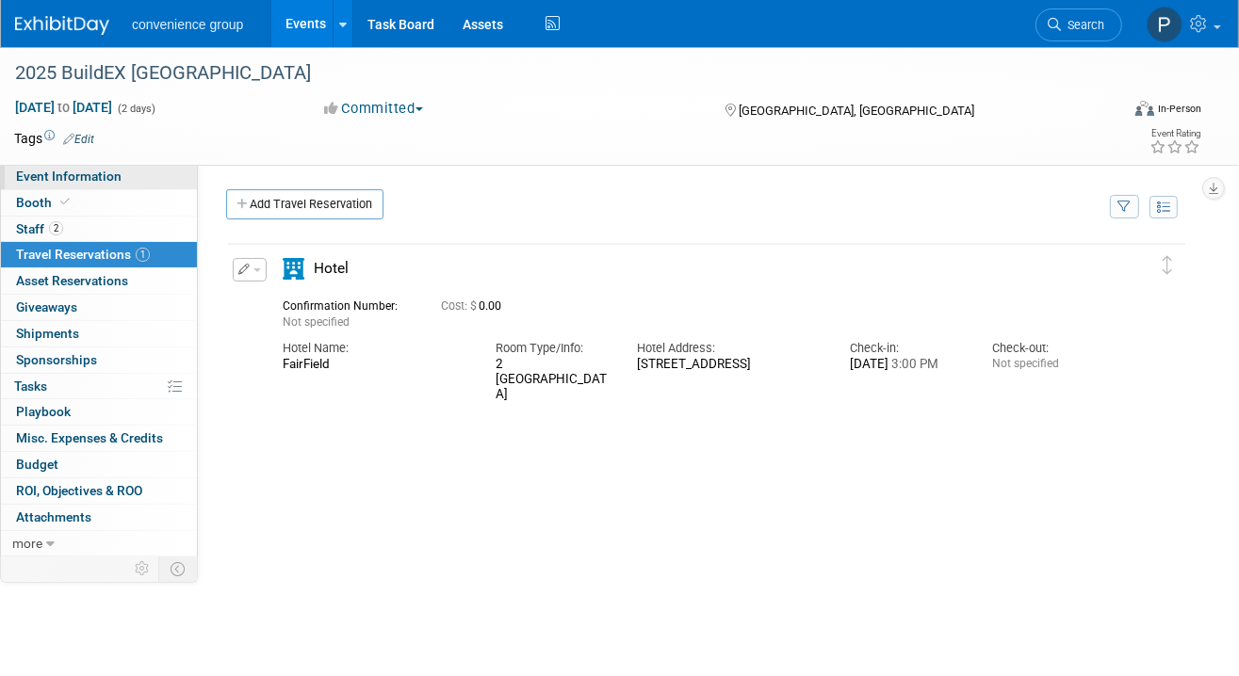
click at [48, 176] on span "Event Information" at bounding box center [68, 176] width 105 height 15
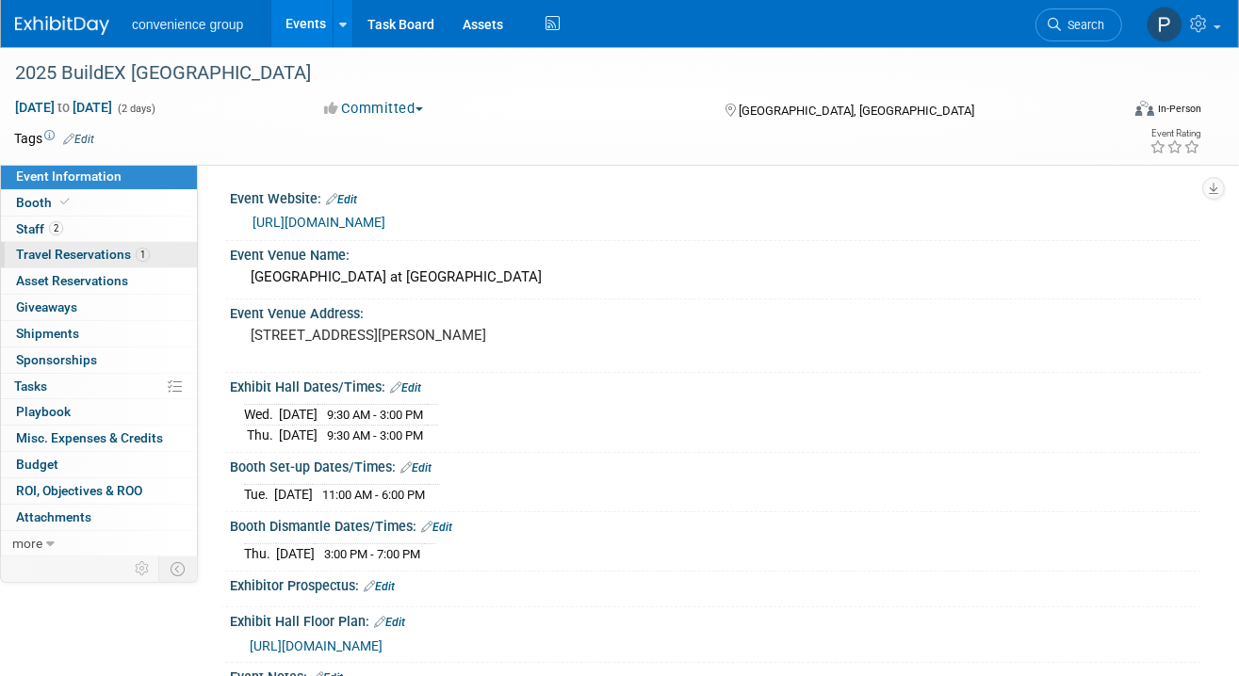
click at [71, 251] on span "Travel Reservations 1" at bounding box center [83, 254] width 134 height 15
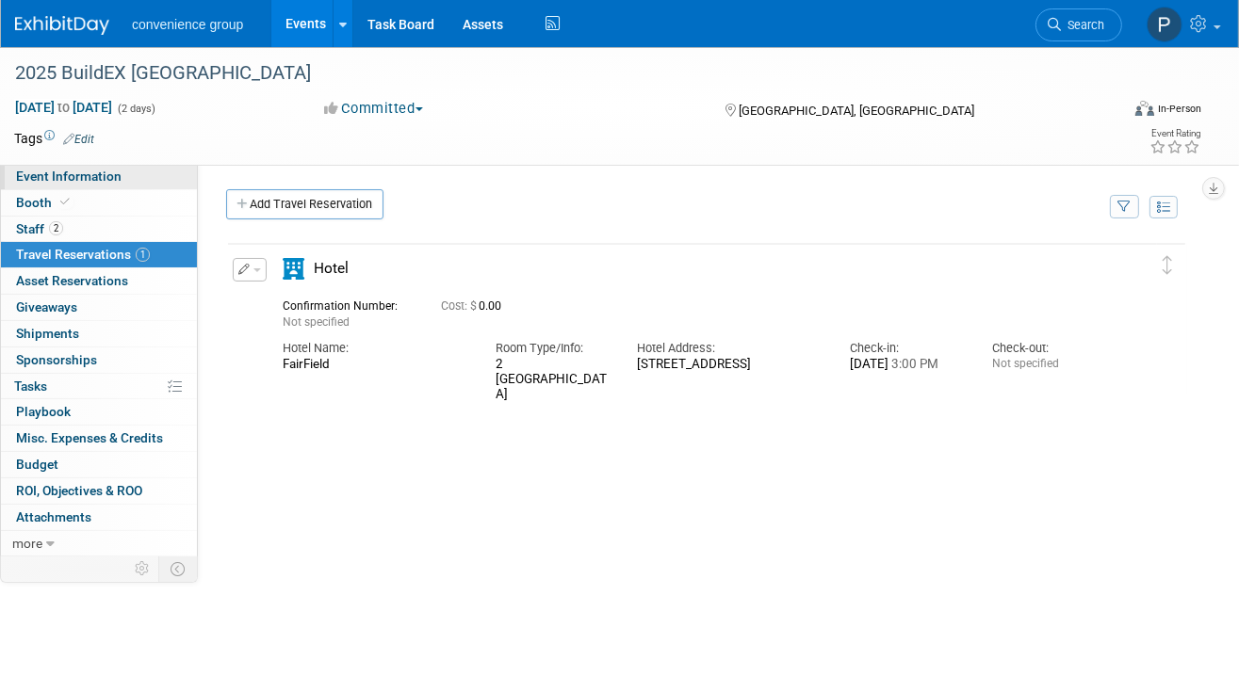
click at [101, 184] on span "Event Information" at bounding box center [68, 176] width 105 height 15
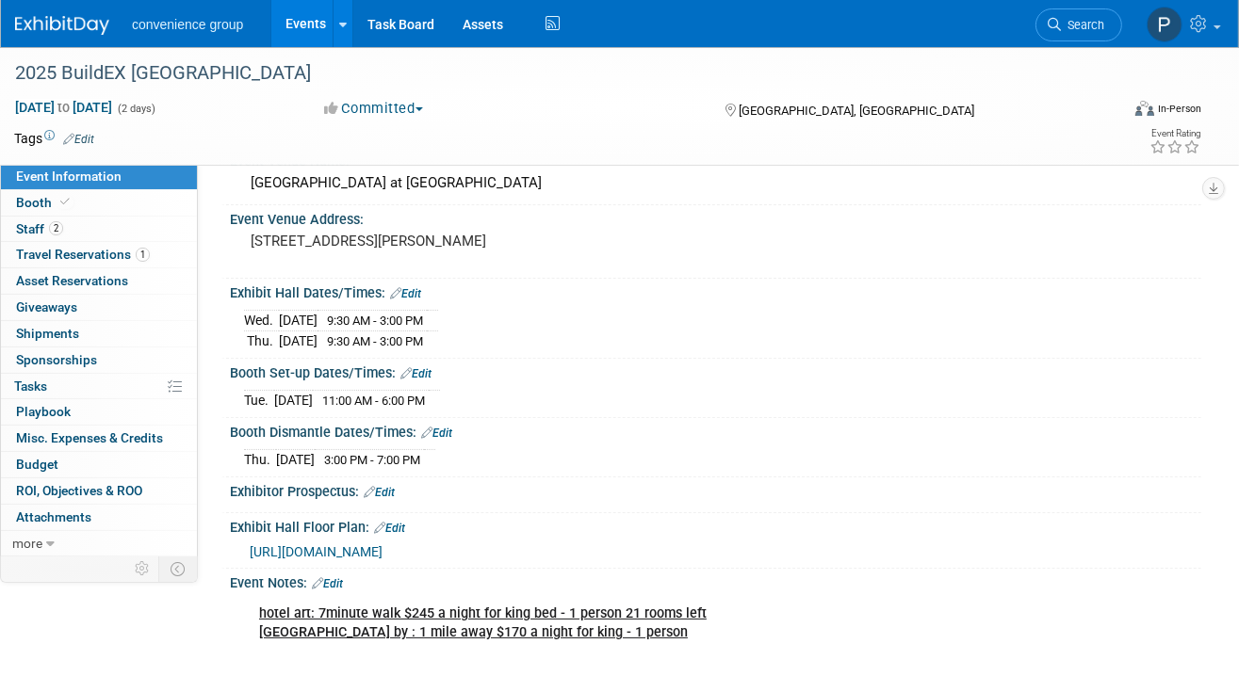
scroll to position [101, 0]
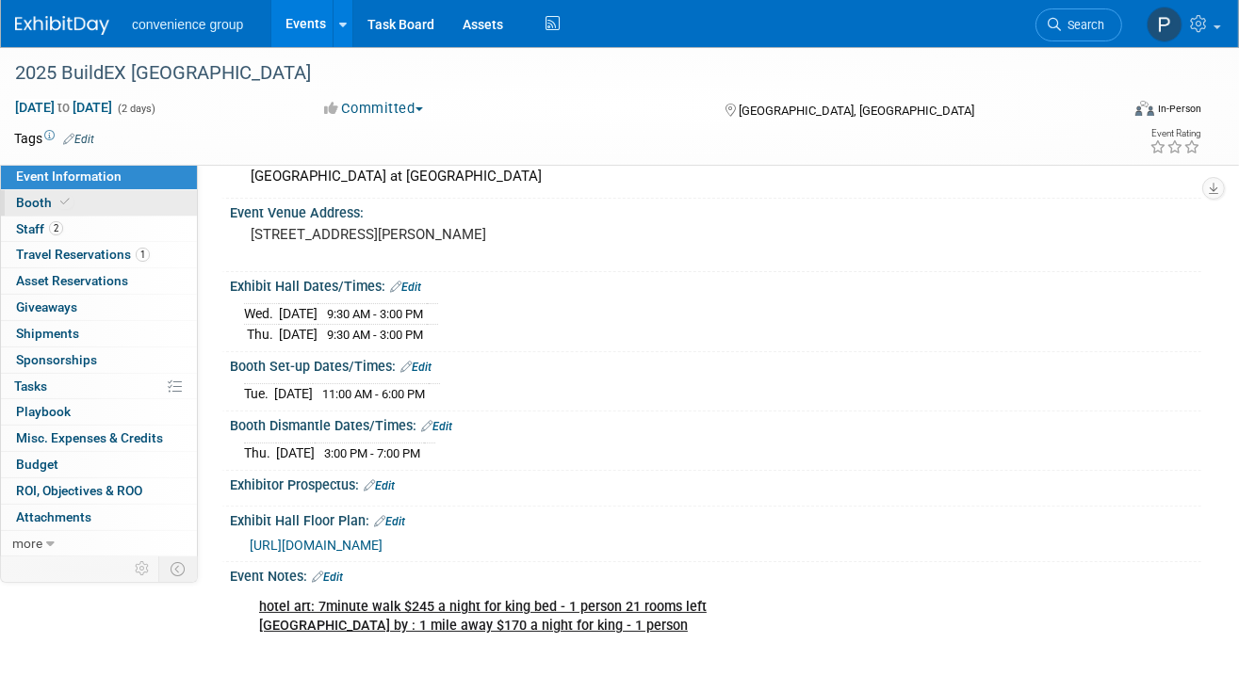
click at [40, 206] on span "Booth" at bounding box center [44, 202] width 57 height 15
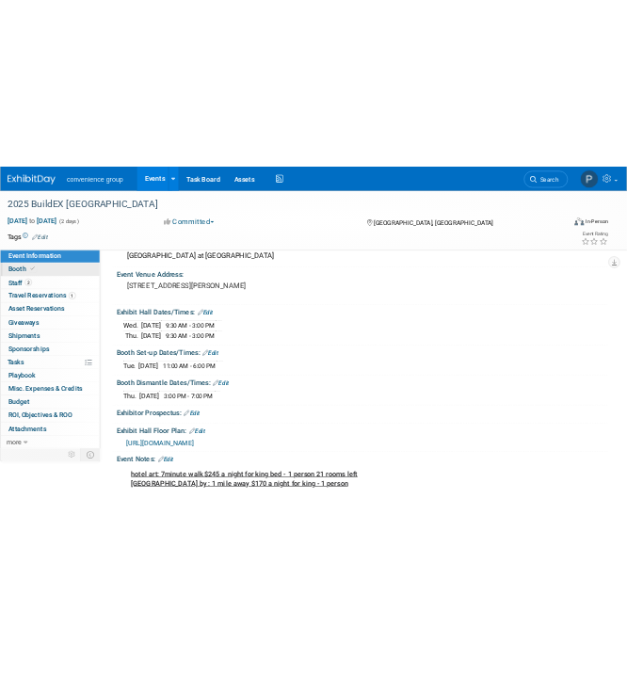
scroll to position [0, 0]
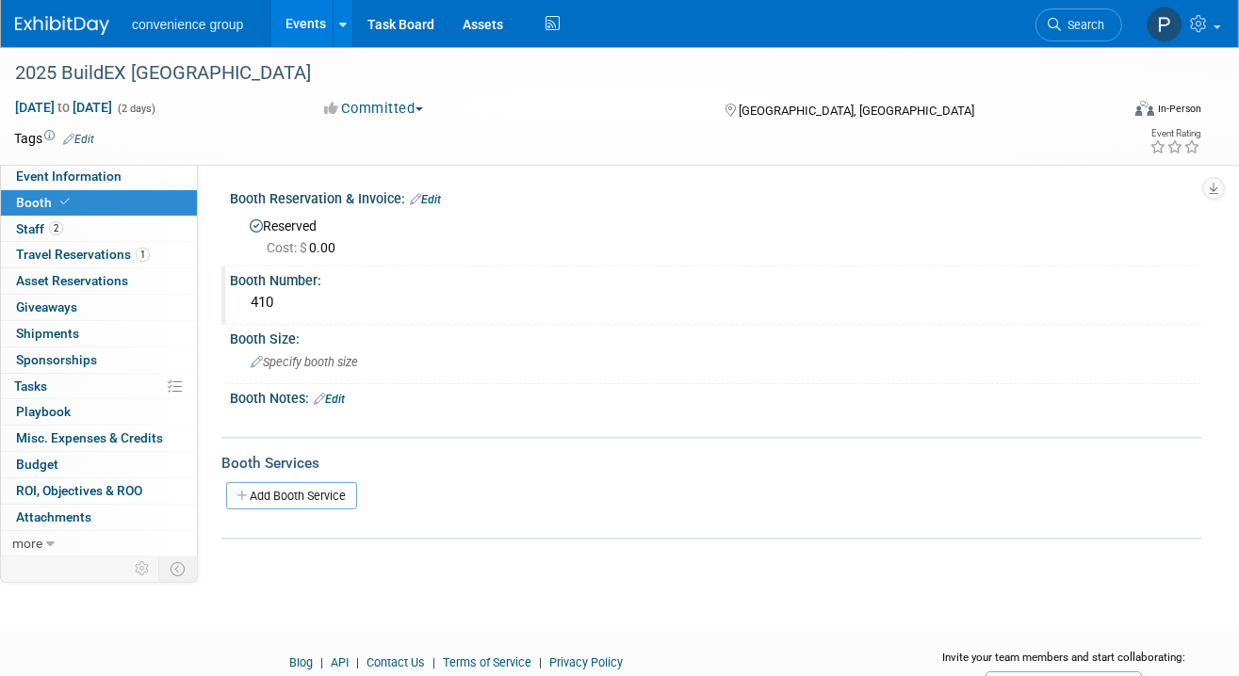
drag, startPoint x: 286, startPoint y: 303, endPoint x: 230, endPoint y: 305, distance: 56.5
click at [230, 305] on div "410" at bounding box center [715, 303] width 971 height 31
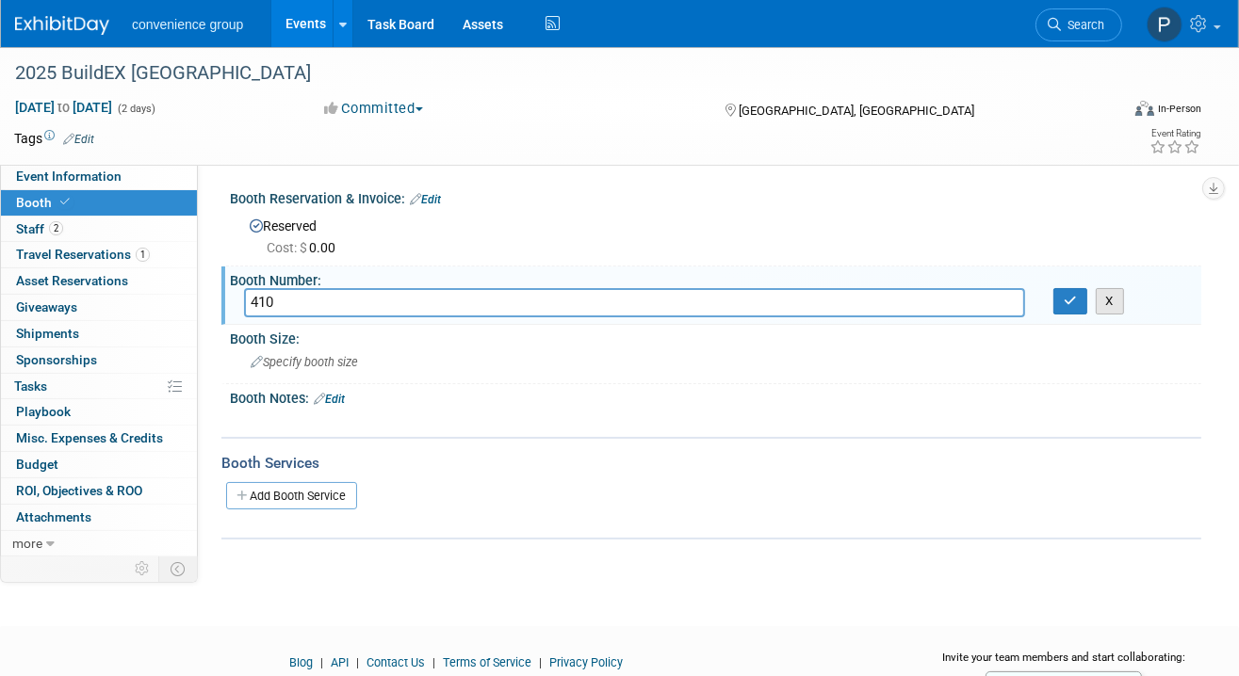
click at [1098, 308] on button "X" at bounding box center [1109, 301] width 29 height 26
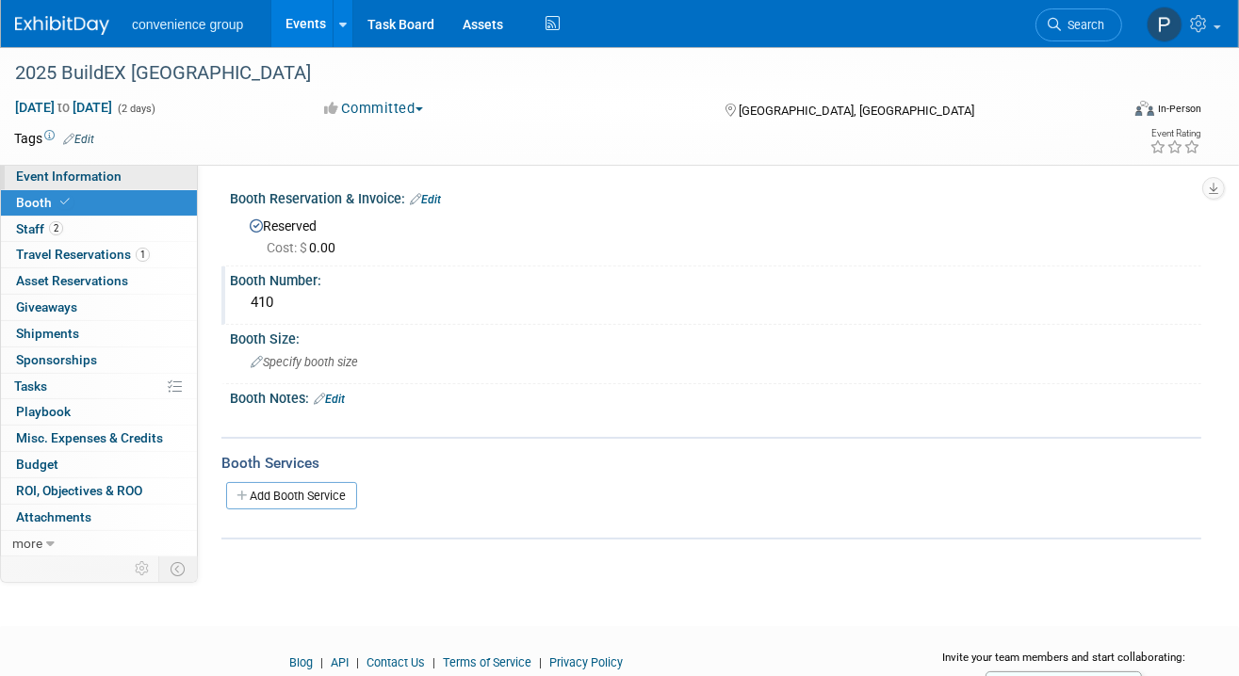
click at [30, 172] on span "Event Information" at bounding box center [68, 176] width 105 height 15
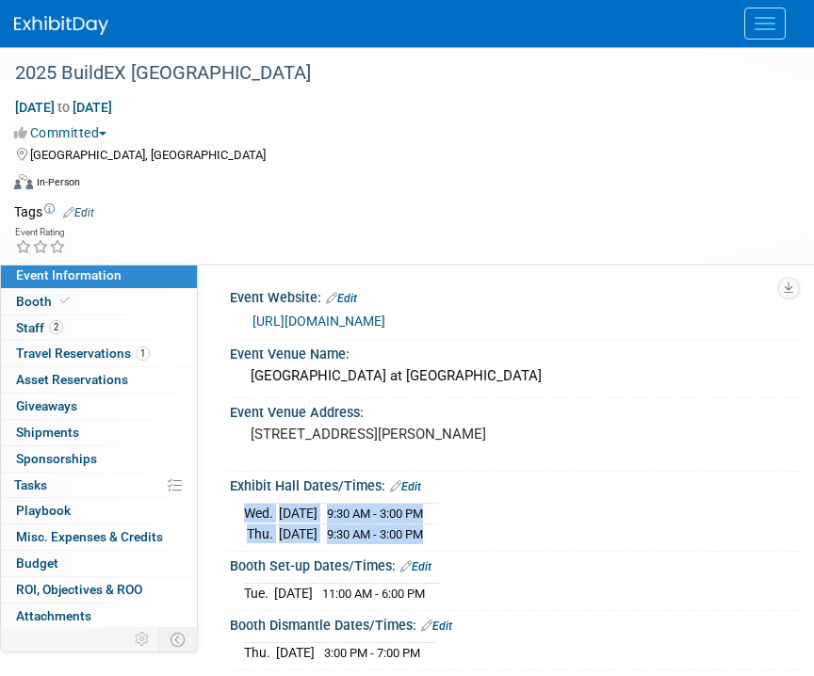
drag, startPoint x: 467, startPoint y: 530, endPoint x: 229, endPoint y: 510, distance: 239.1
click at [229, 510] on div "Exhibit Hall Dates/Times: Edit Wed. Oct 22, 2025 9:30 AM - 3:00 PM Thu. Oct 23,…" at bounding box center [510, 512] width 578 height 80
copy div "Wed. Oct 22, 2025 9:30 AM - 3:00 PM Thu. Oct 23, 2025 9:30 AM - 3:00 PM"
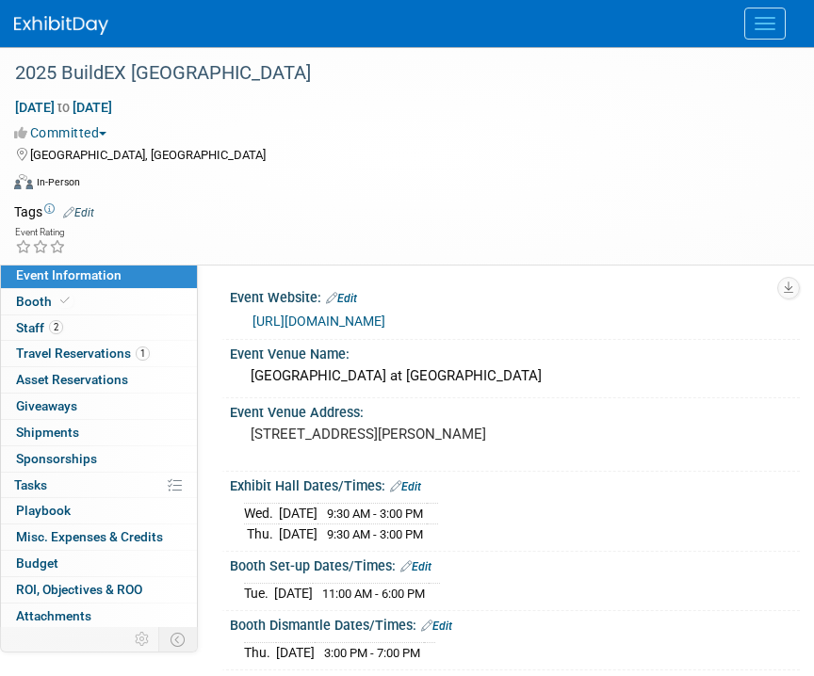
click at [653, 178] on div "Virtual In-Person Hybrid <img src="https://www.exhibitday.com/Images/Format-Vir…" at bounding box center [402, 185] width 776 height 28
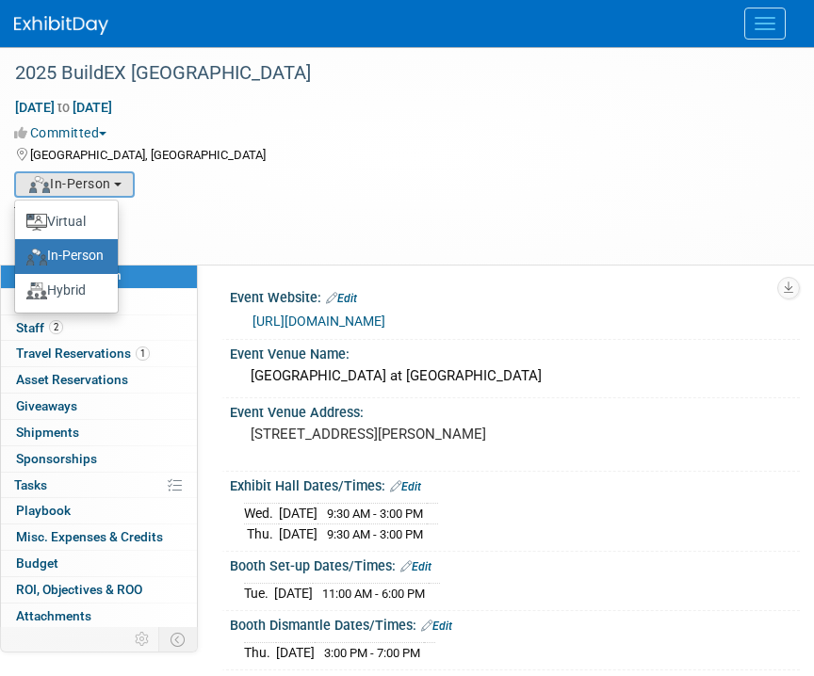
click at [317, 98] on div "Oct 22, 2025 to Oct 23, 2025 (2 days)" at bounding box center [395, 107] width 762 height 19
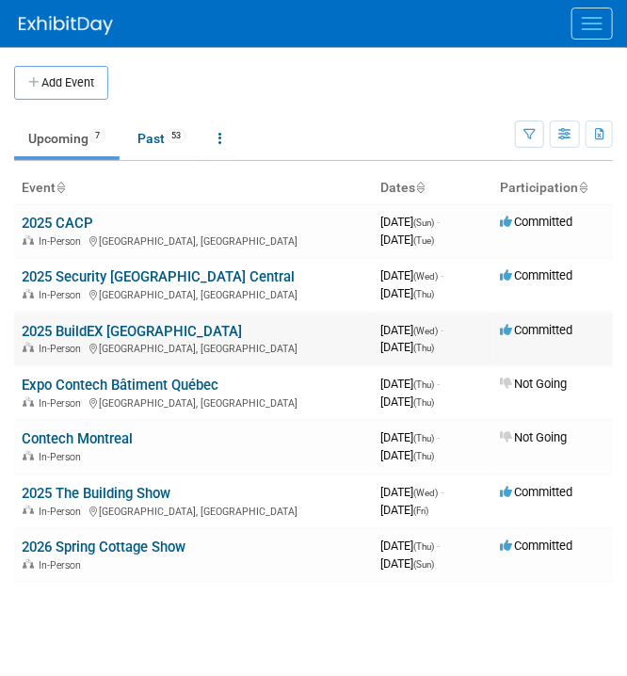
click at [105, 332] on link "2025 BuildEX [GEOGRAPHIC_DATA]" at bounding box center [132, 331] width 220 height 17
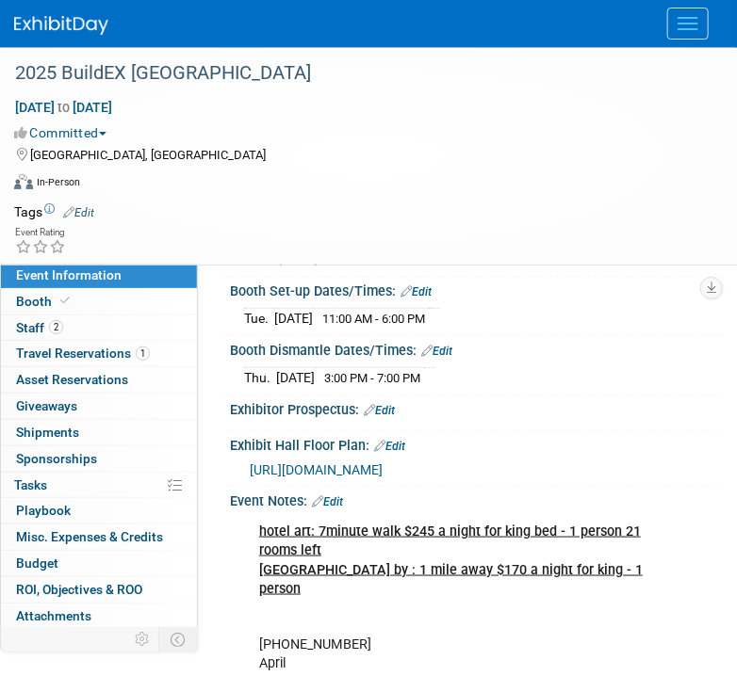
scroll to position [274, 0]
